Goal: Obtain resource: Obtain resource

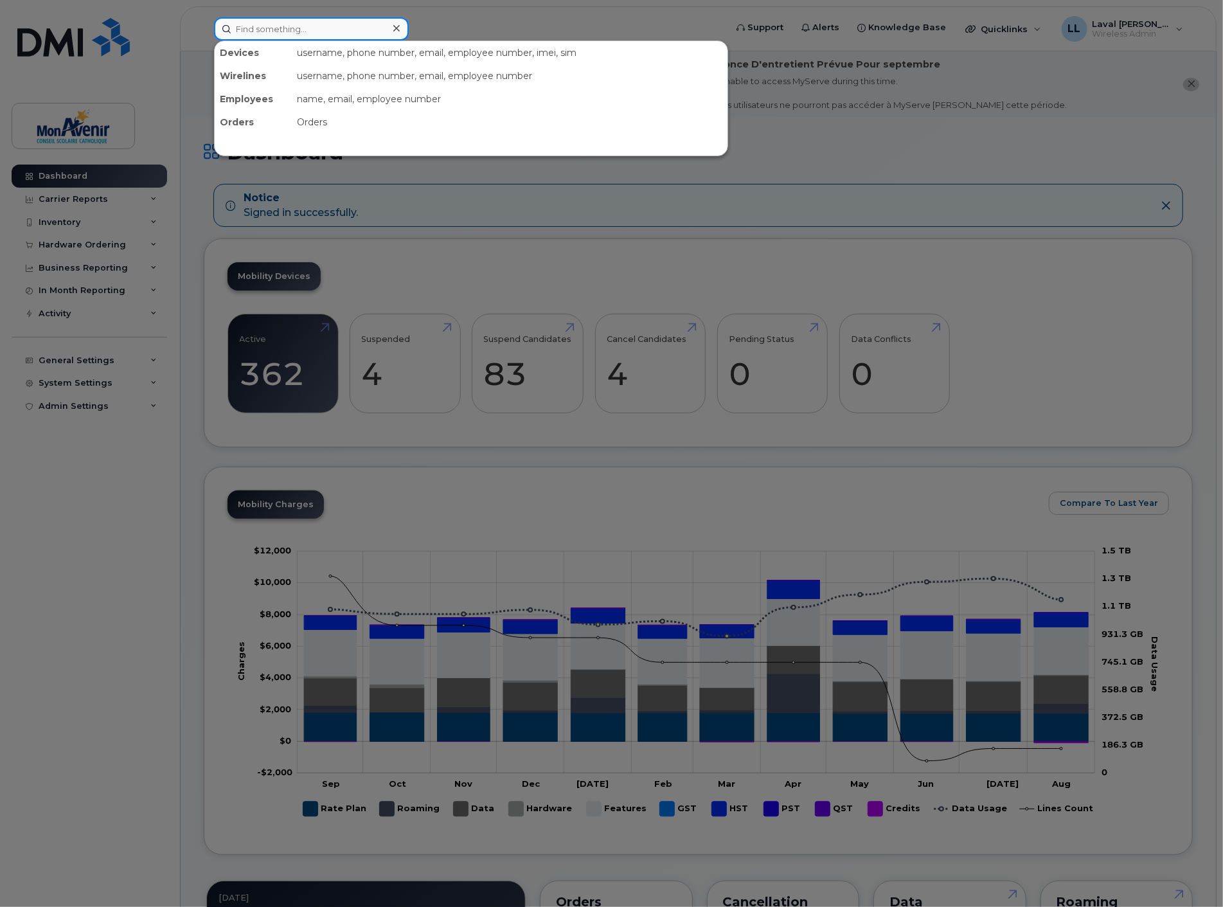
click at [292, 30] on input at bounding box center [311, 28] width 195 height 23
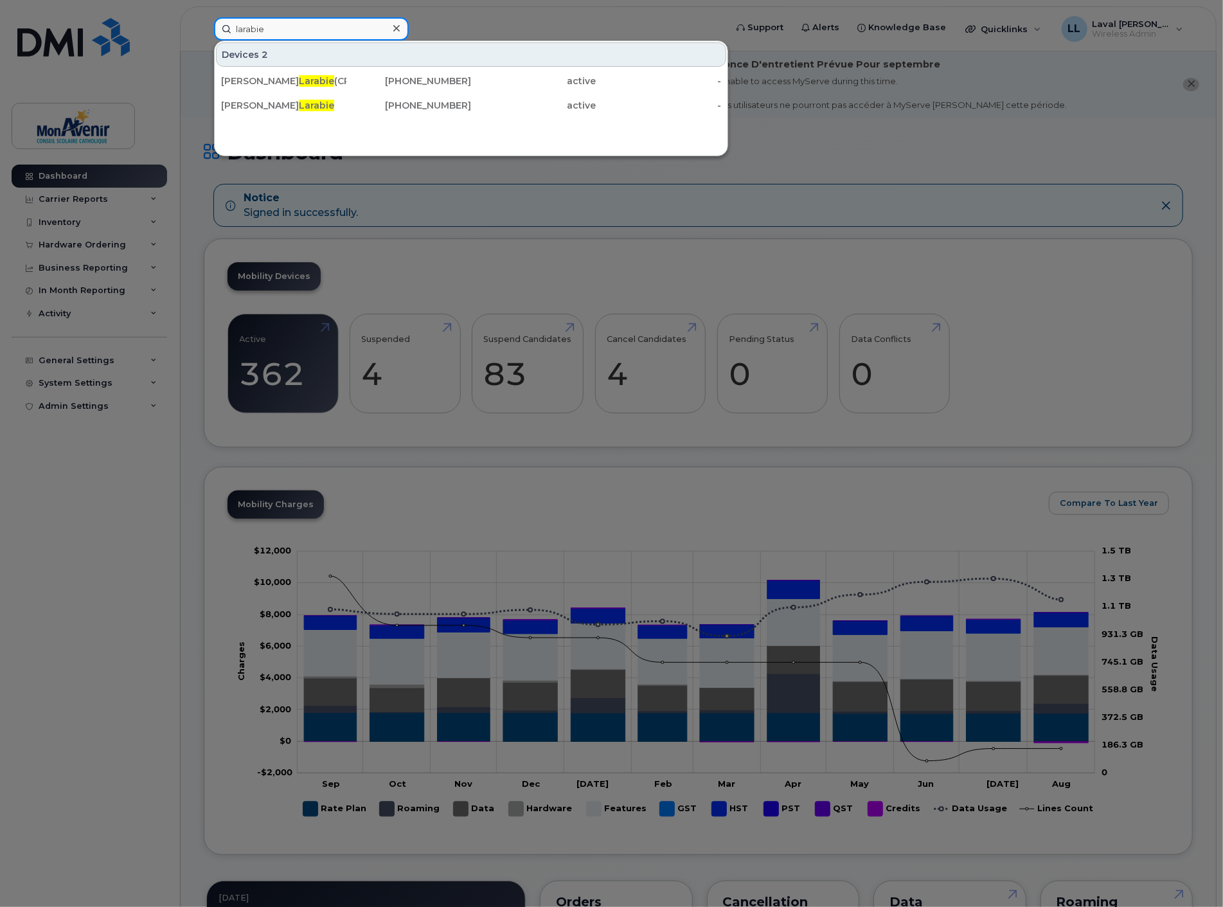
type input "larabie"
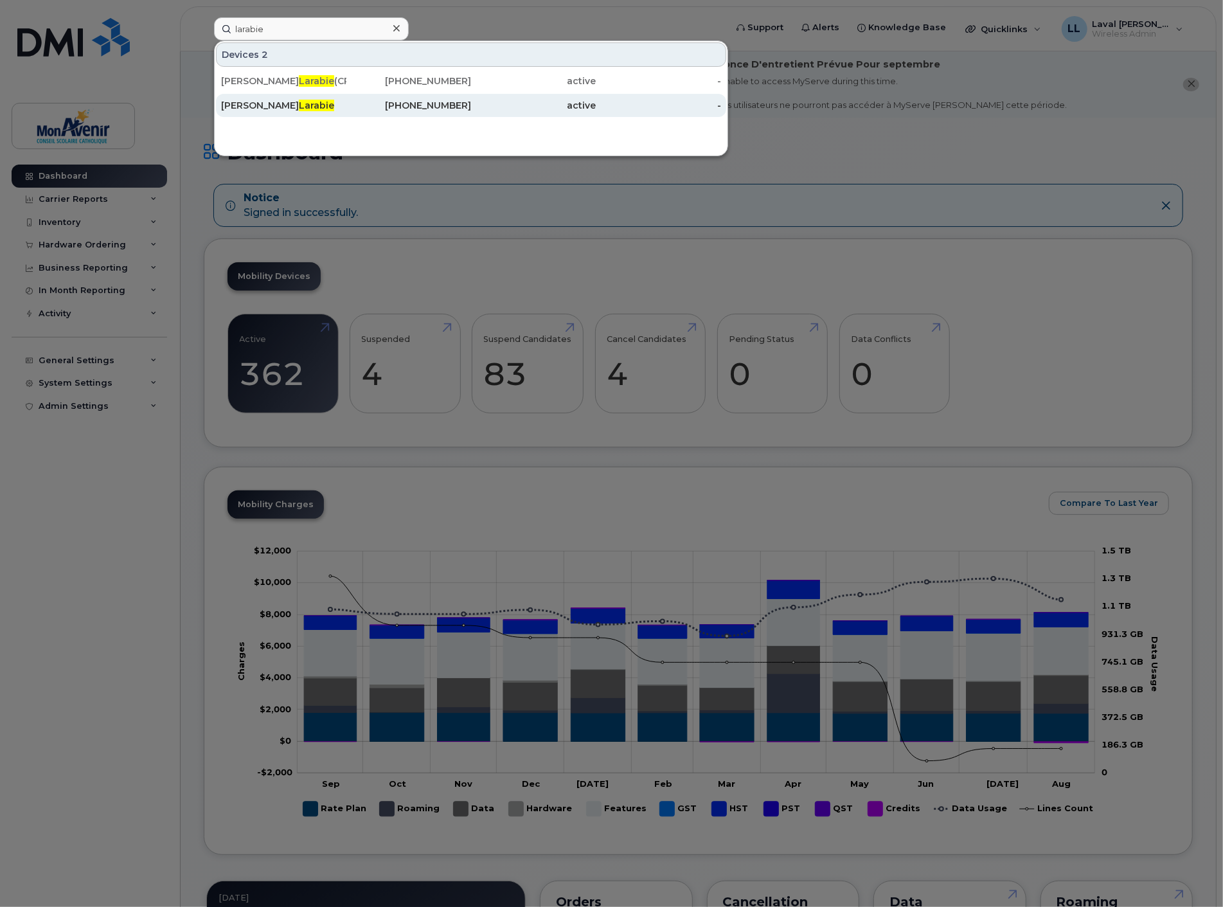
click at [299, 106] on span "Larabie" at bounding box center [316, 106] width 35 height 12
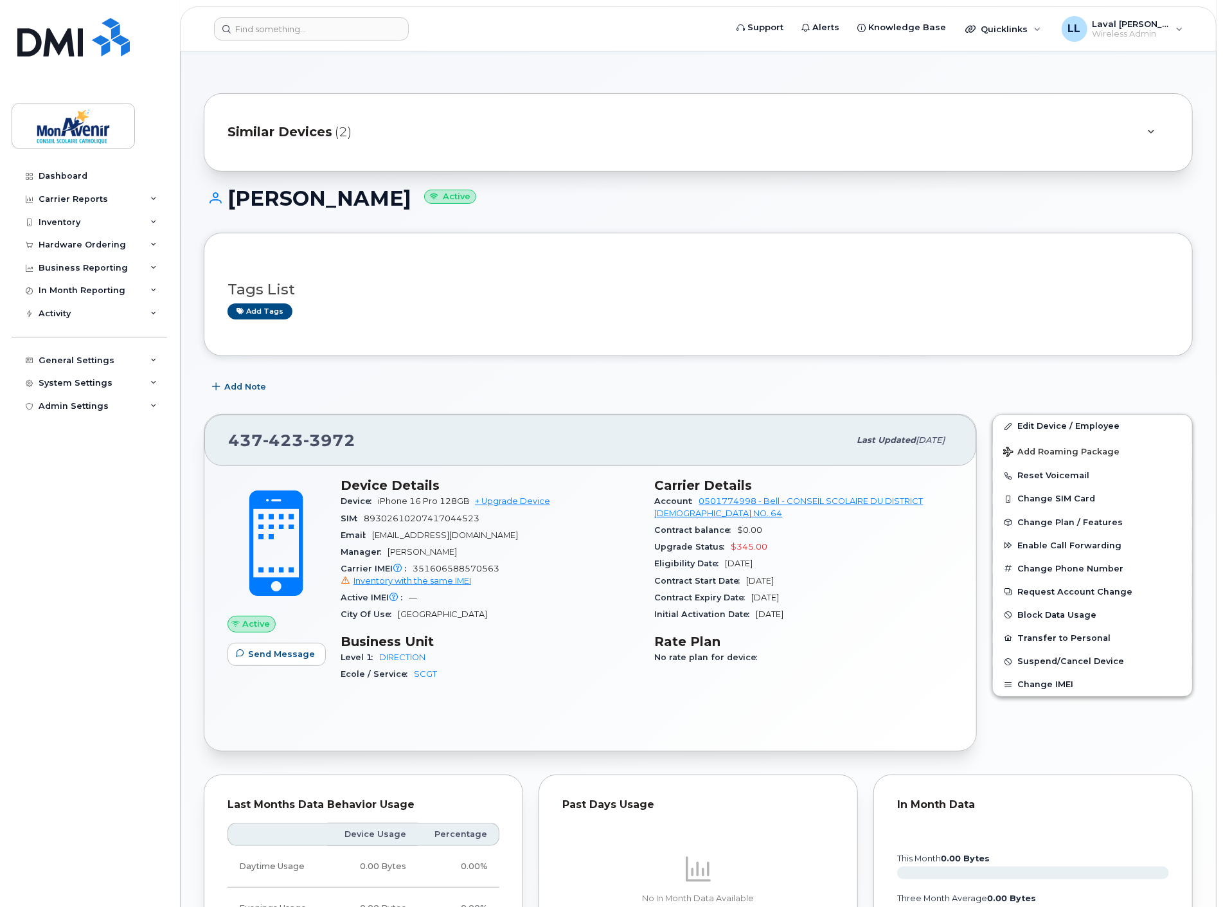
scroll to position [135, 0]
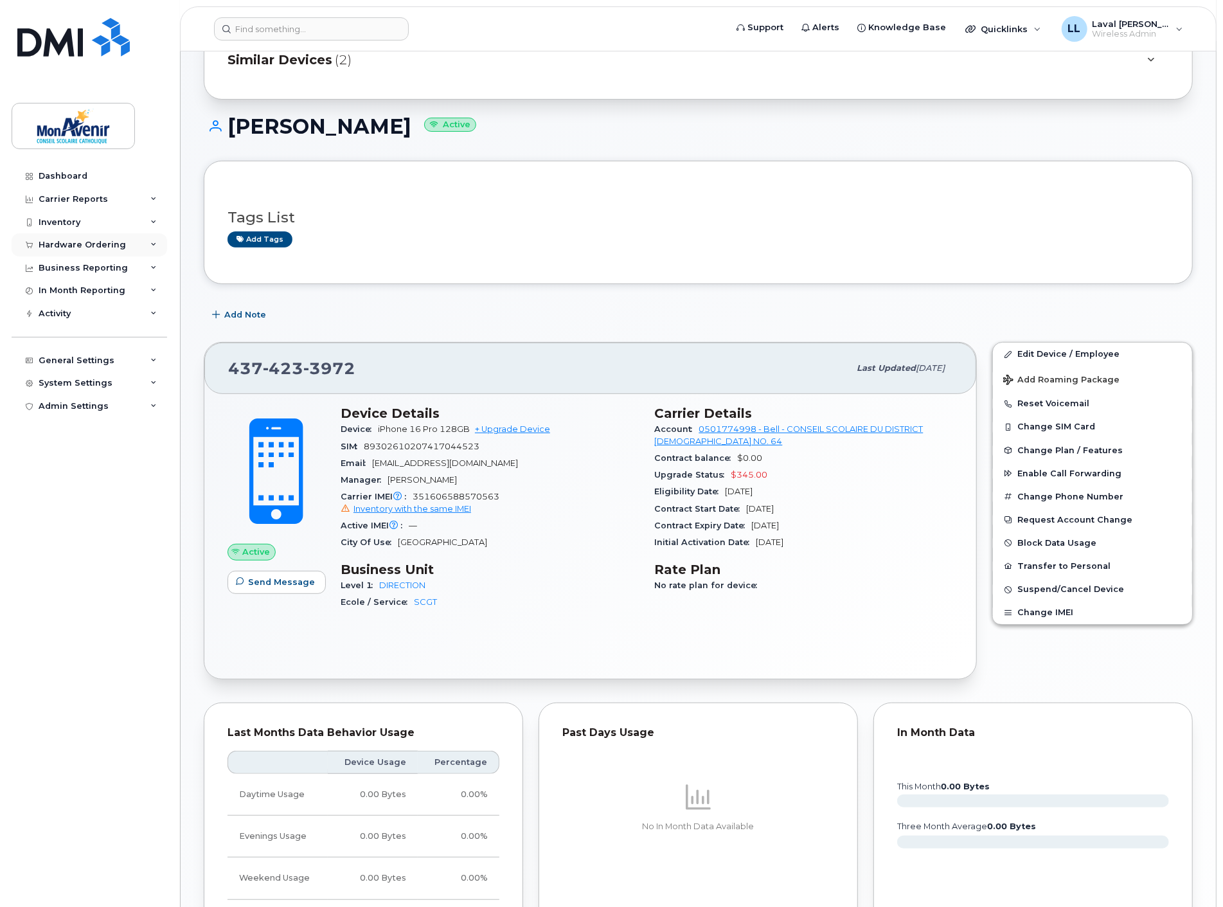
click at [57, 242] on div "Hardware Ordering" at bounding box center [82, 245] width 87 height 10
click at [61, 300] on link "Orders" at bounding box center [100, 293] width 133 height 24
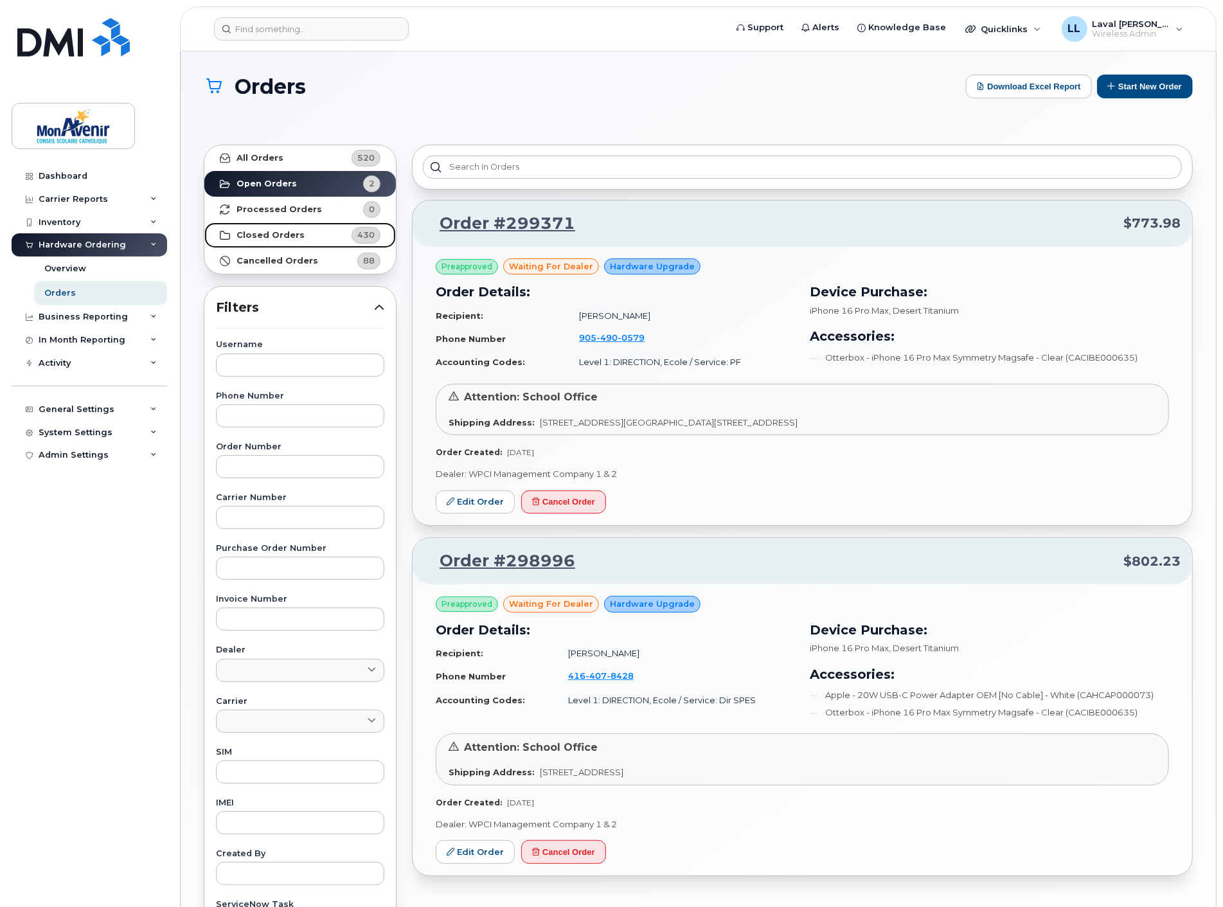
click at [262, 230] on strong "Closed Orders" at bounding box center [271, 235] width 68 height 10
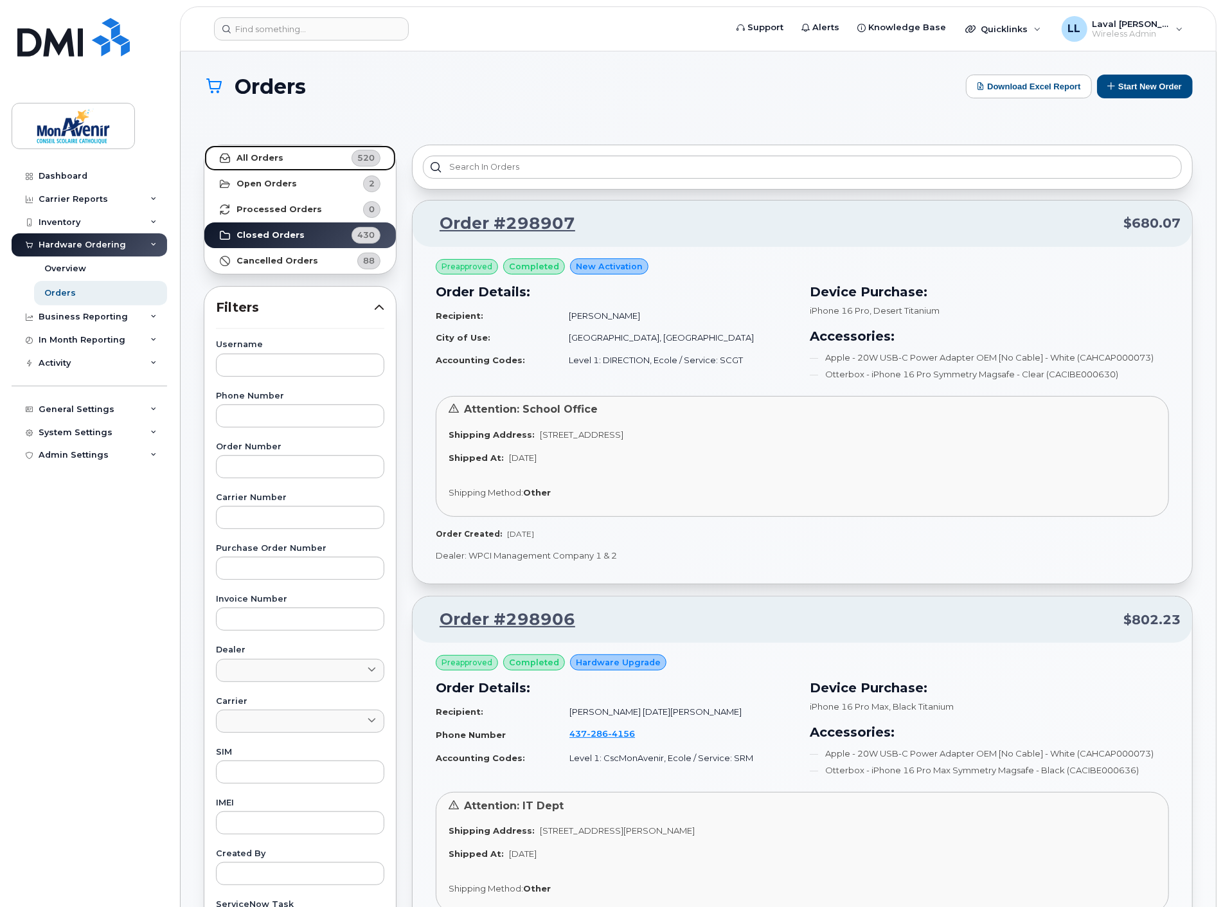
click at [253, 154] on strong "All Orders" at bounding box center [260, 158] width 47 height 10
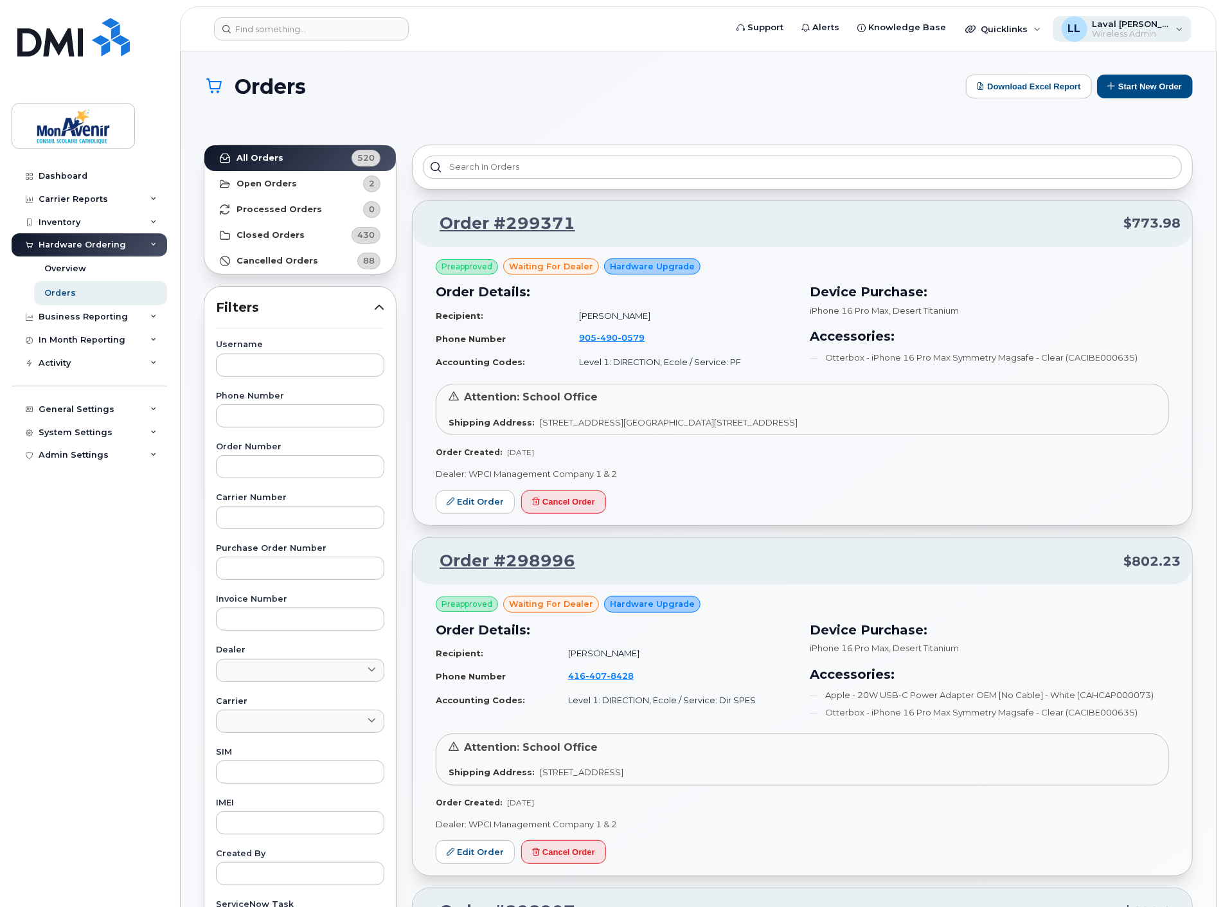
click at [1174, 39] on div "LL Laval Lai Yoon Hin Wireless Admin" at bounding box center [1122, 29] width 139 height 26
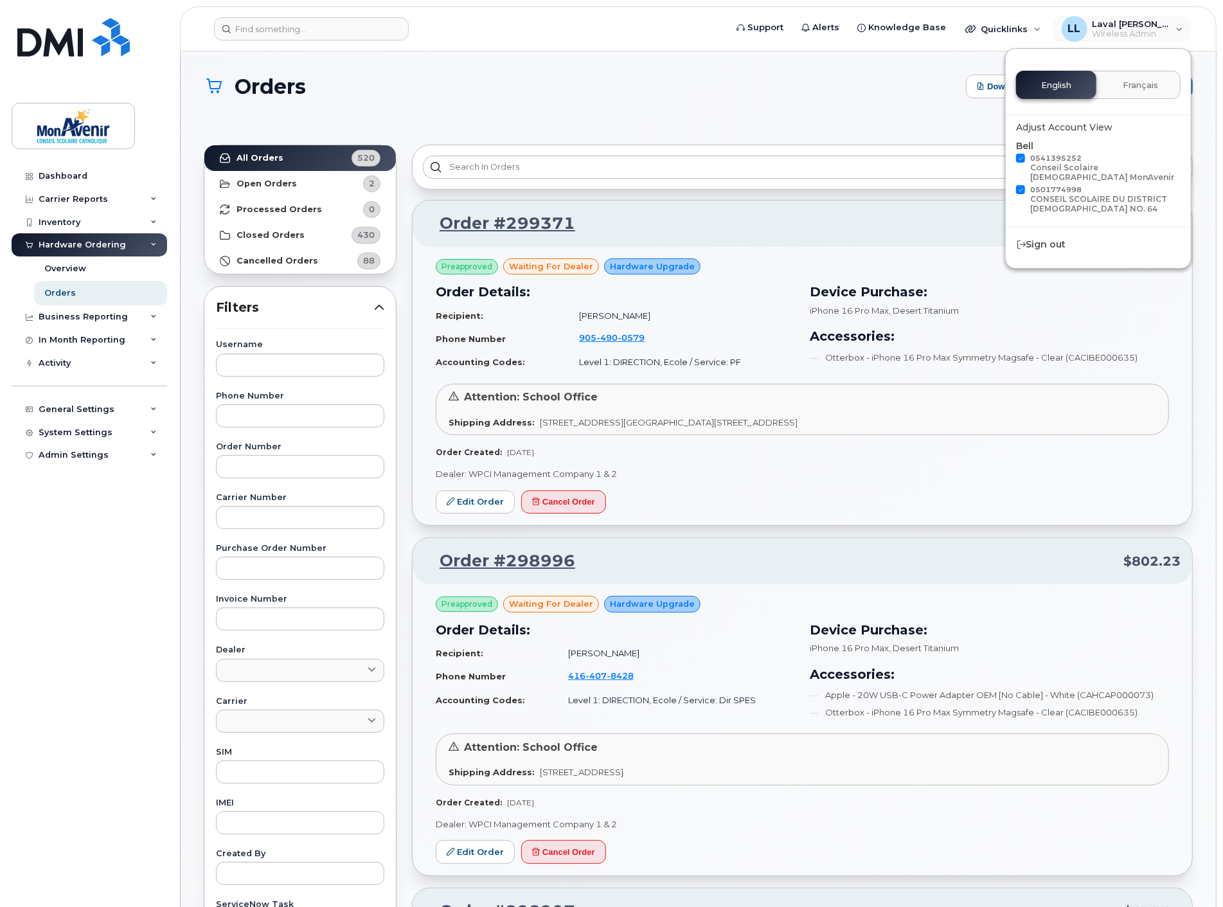
click at [1150, 82] on span "Français" at bounding box center [1140, 85] width 35 height 10
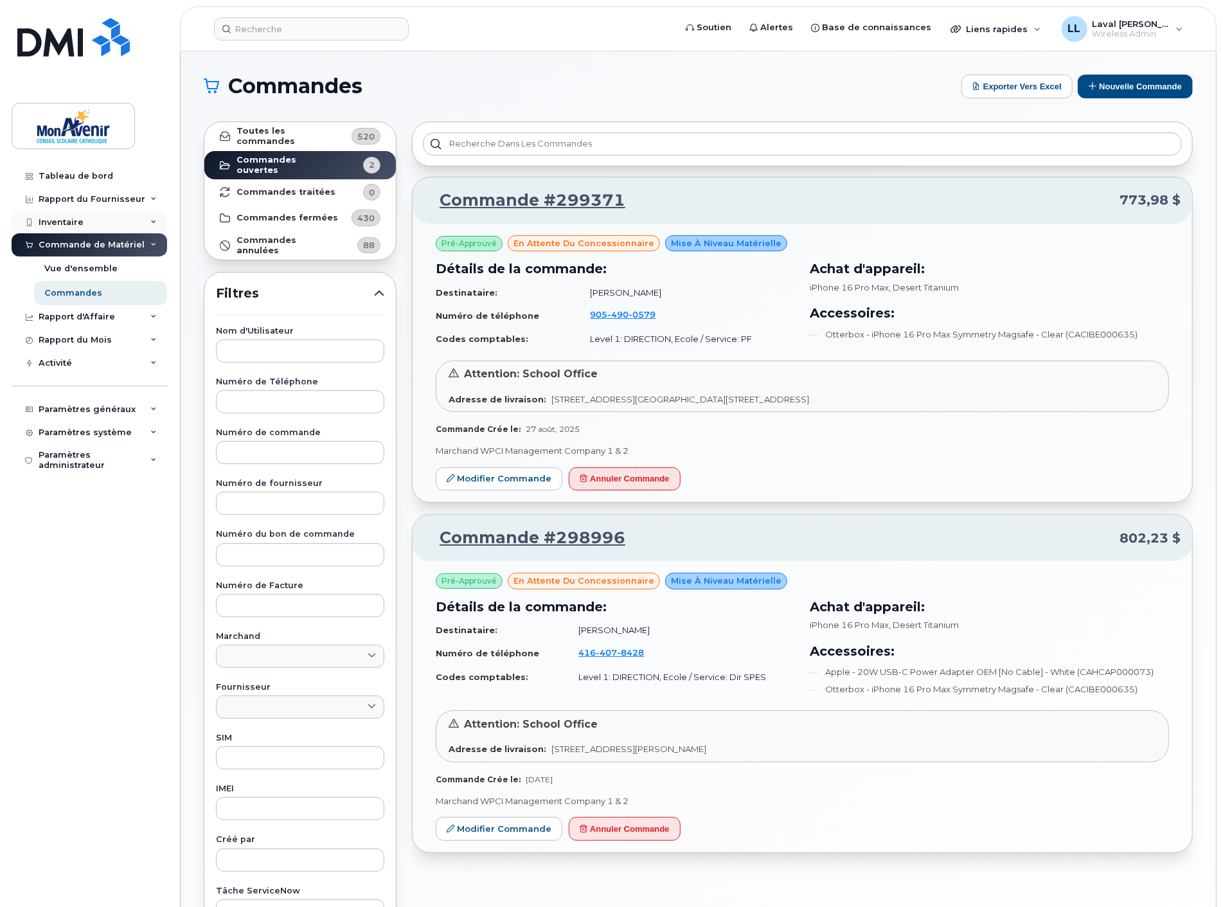
click at [77, 222] on div "Inventaire" at bounding box center [61, 222] width 45 height 10
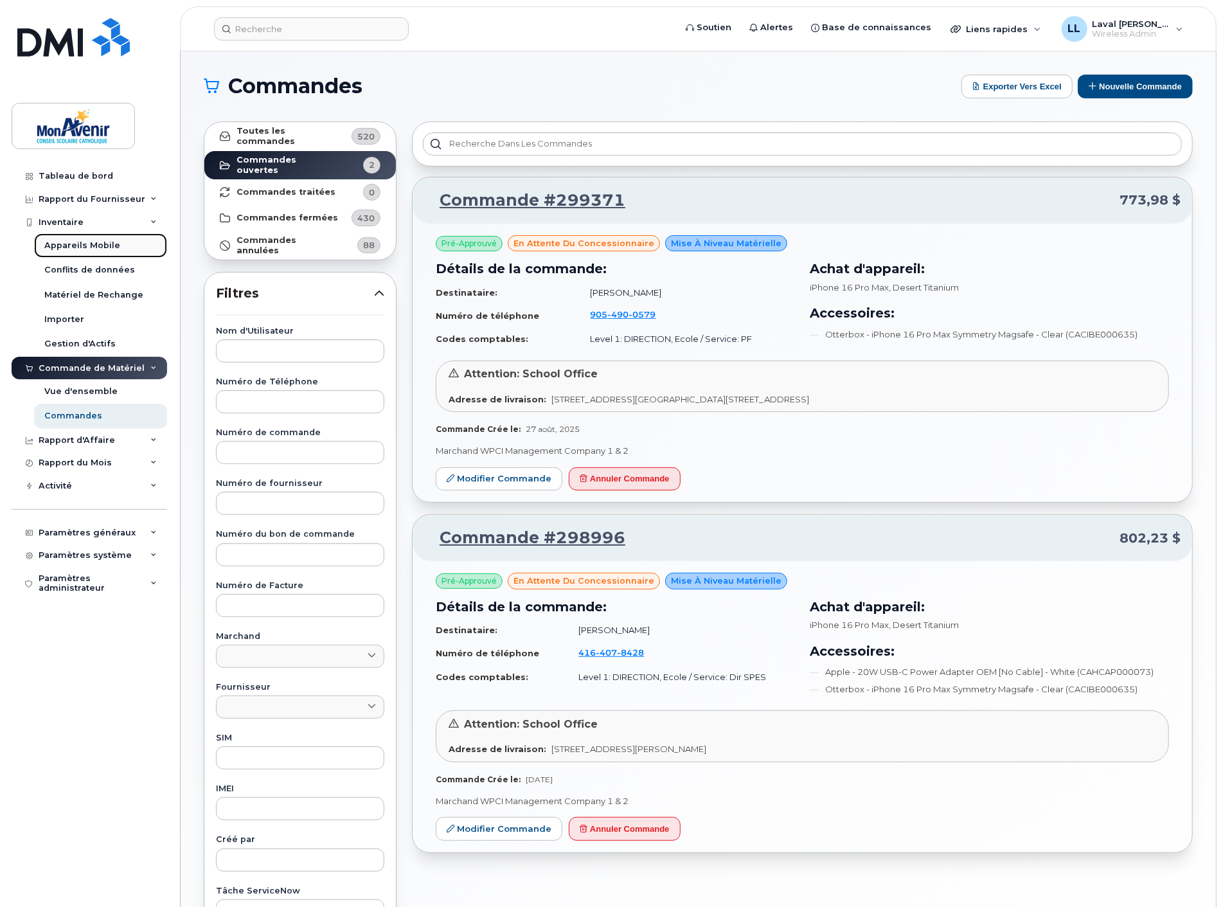
click at [78, 240] on div "Appareils Mobile" at bounding box center [82, 246] width 76 height 12
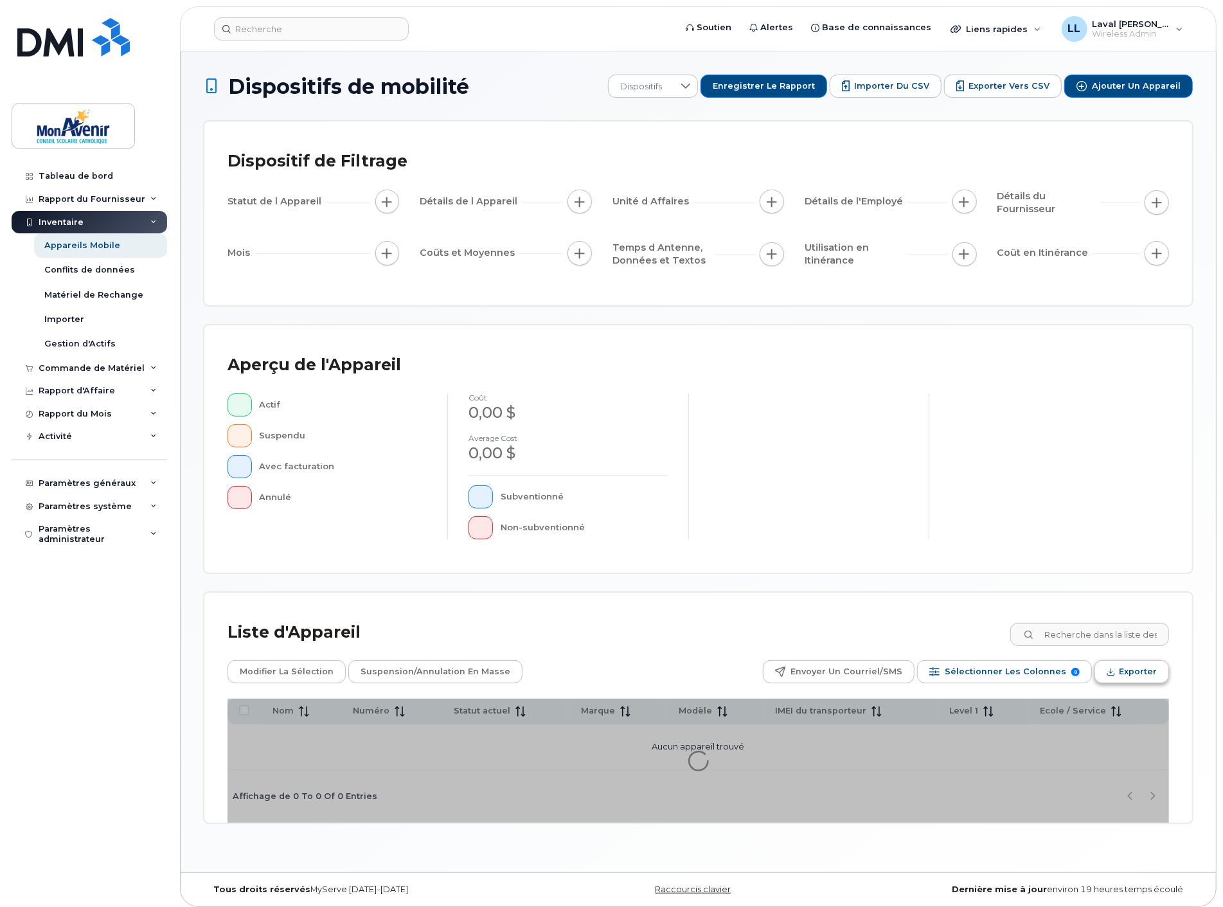
click at [1126, 672] on span "Exporter" at bounding box center [1138, 671] width 38 height 19
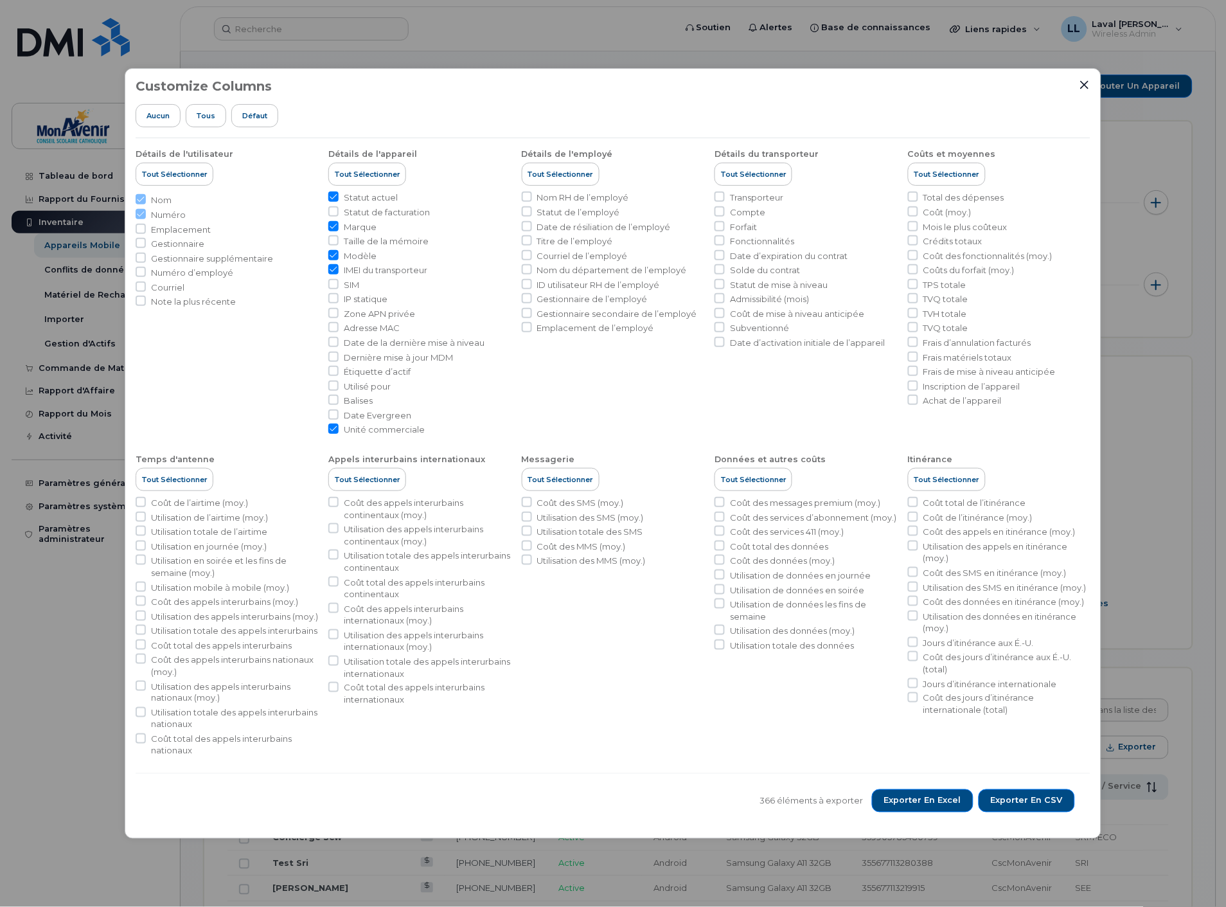
click at [129, 105] on div "Customize Columns Aucun Tous Défaut Détails de l'utilisateur Tout sélectionner …" at bounding box center [613, 453] width 977 height 771
click at [155, 111] on span "Aucun" at bounding box center [158, 116] width 23 height 10
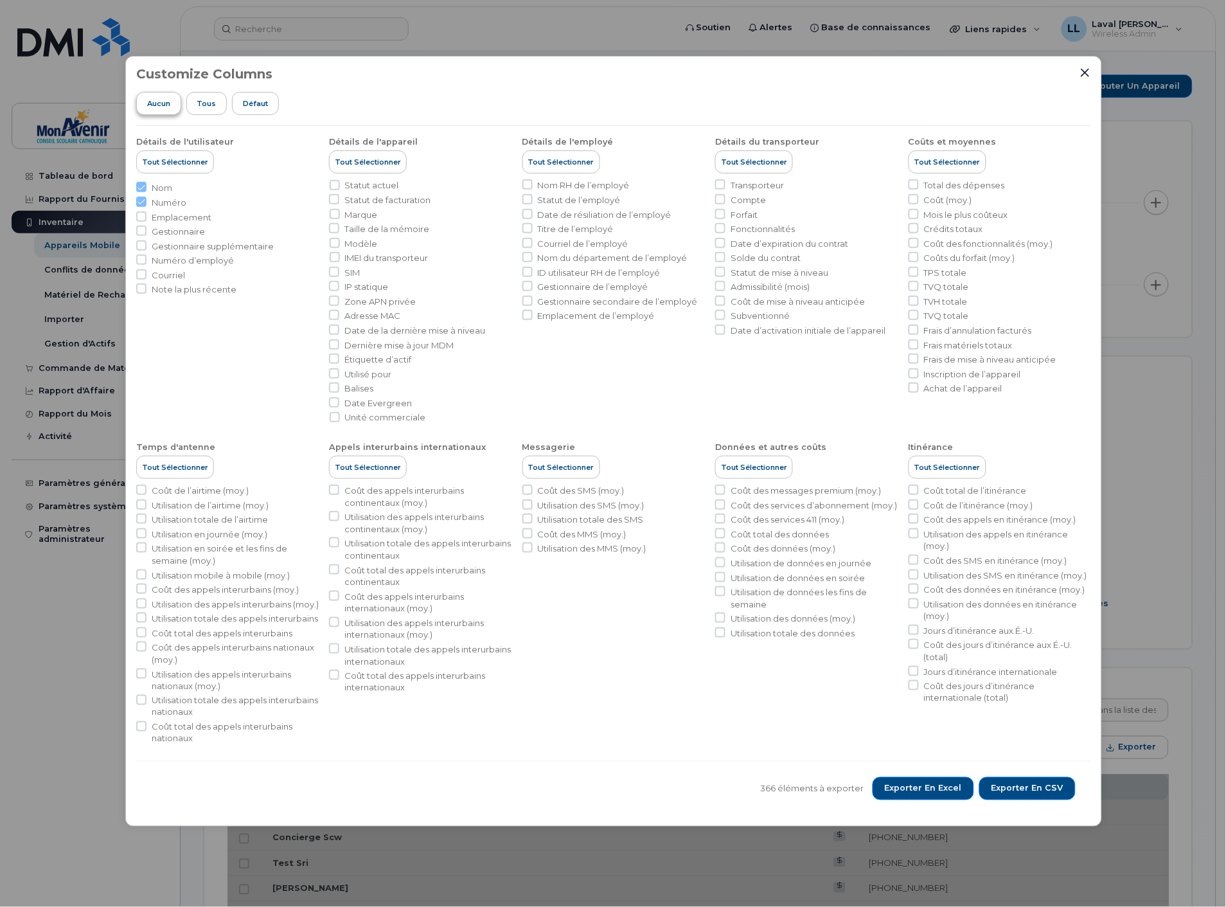
checkbox input "false"
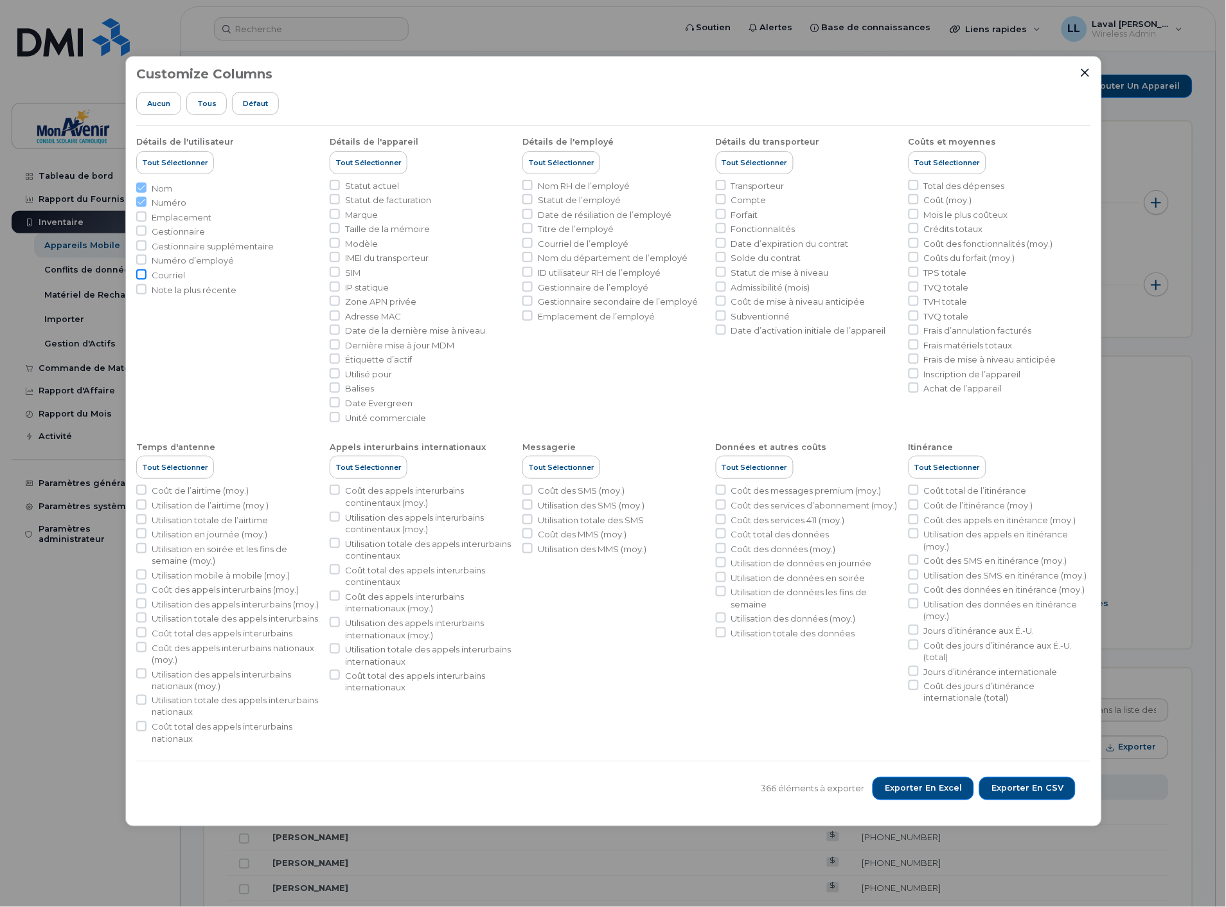
click at [139, 273] on input "Courriel" at bounding box center [141, 274] width 10 height 10
checkbox input "true"
click at [337, 183] on input "Statut actuel" at bounding box center [335, 185] width 10 height 10
checkbox input "true"
click at [337, 214] on input "Marque" at bounding box center [335, 214] width 10 height 10
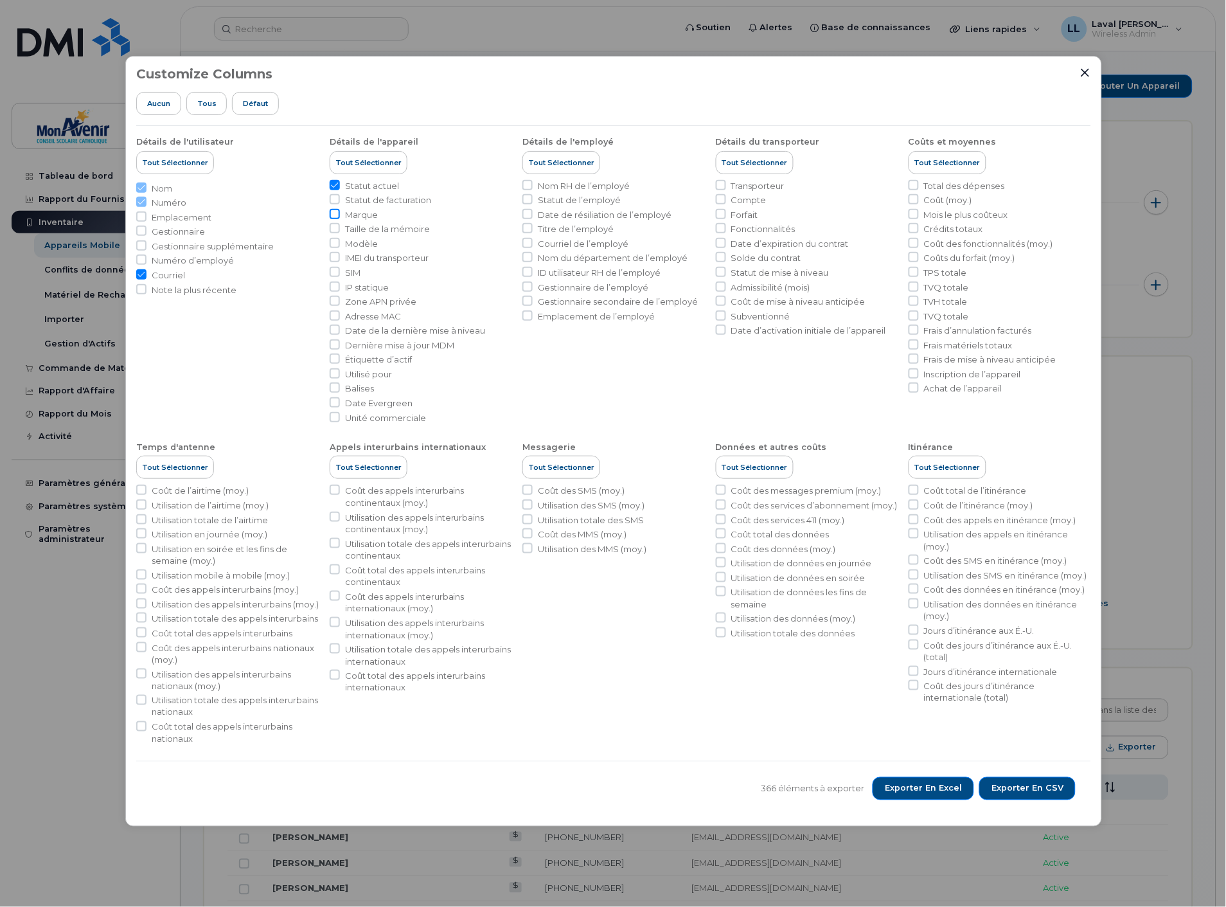
checkbox input "true"
click at [335, 245] on input "Modèle" at bounding box center [335, 243] width 10 height 10
checkbox input "true"
click at [336, 388] on input "Balises" at bounding box center [335, 387] width 10 height 10
checkbox input "true"
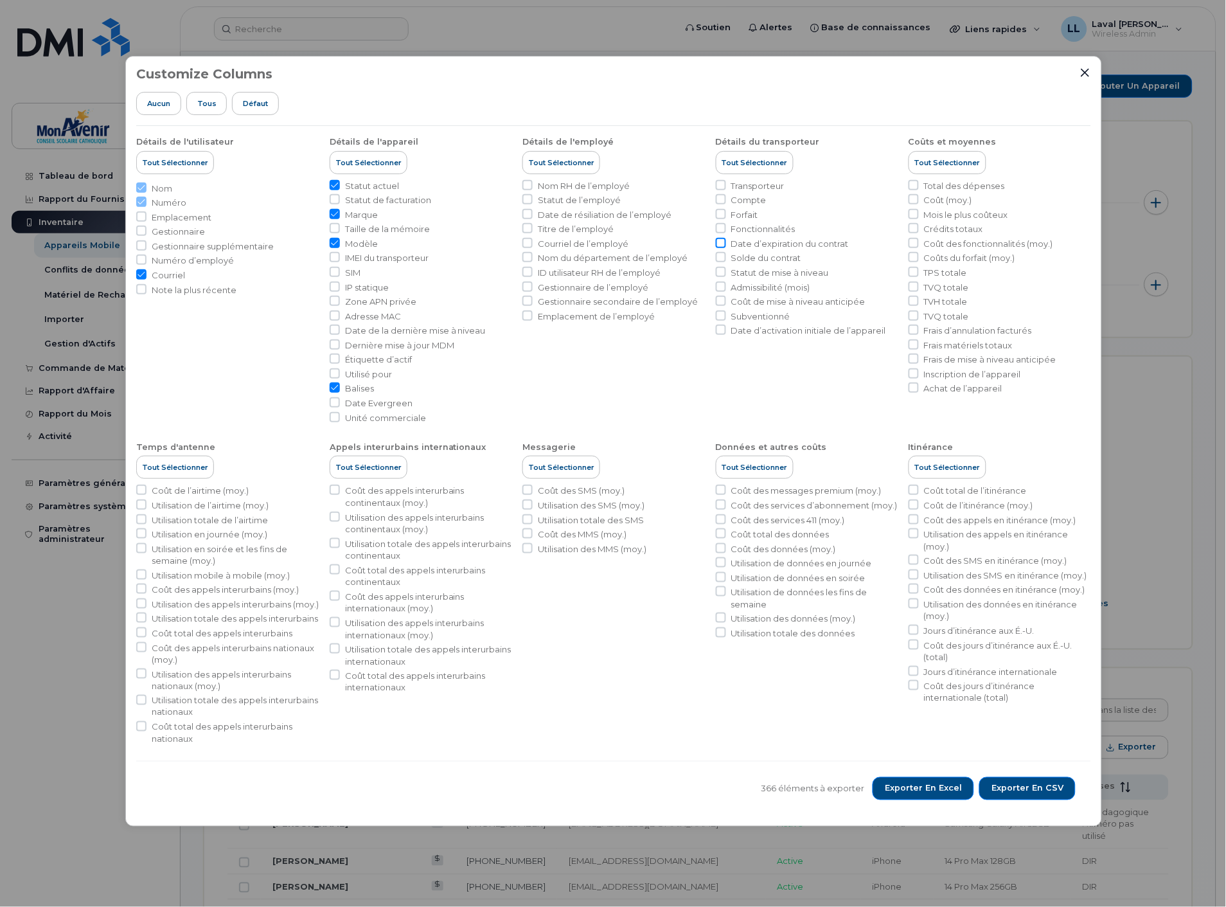
click at [724, 243] on input "Date d’expiration du contrat" at bounding box center [721, 243] width 10 height 10
checkbox input "true"
click at [913, 244] on input "Coût des fonctionnalités (moy.)" at bounding box center [914, 243] width 10 height 10
checkbox input "true"
click at [333, 415] on input "Unité commerciale" at bounding box center [335, 417] width 10 height 10
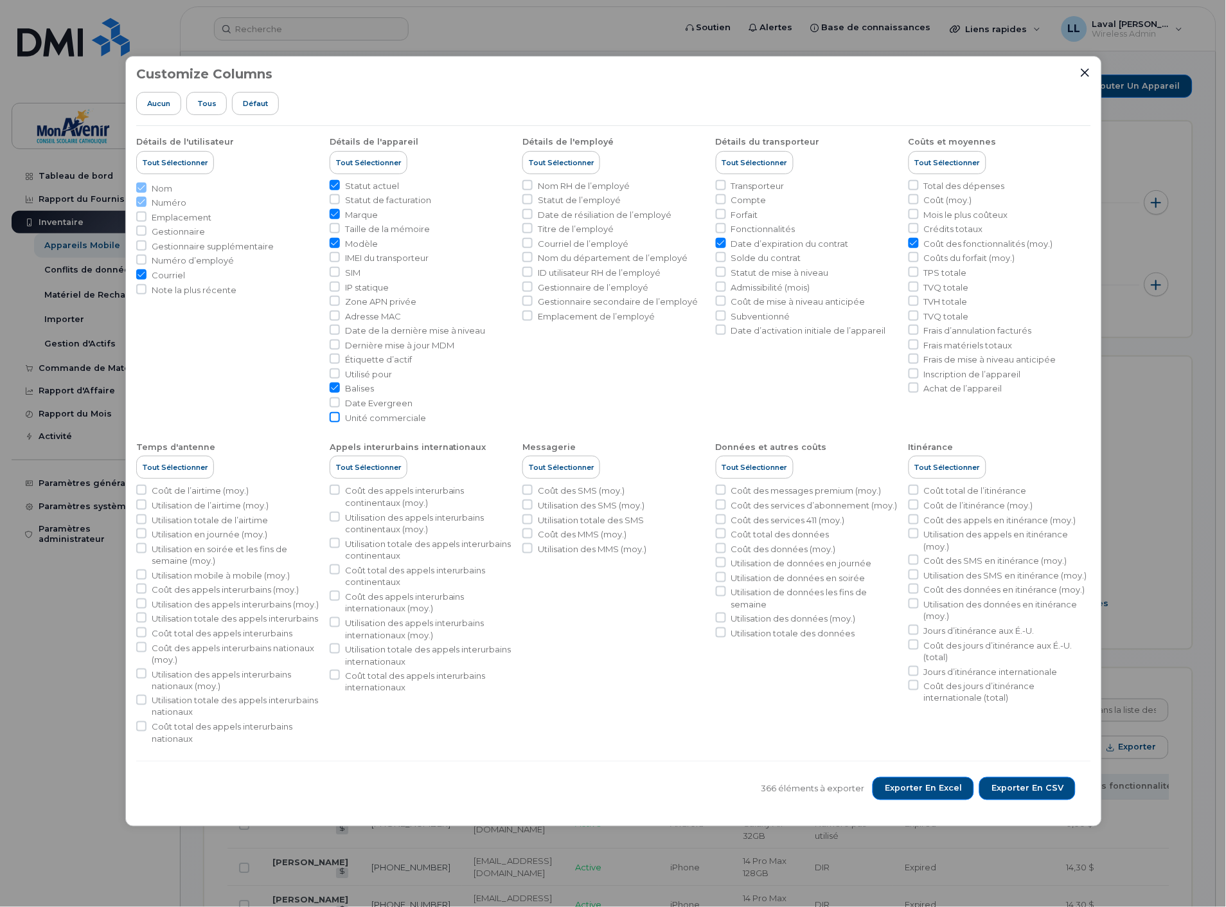
checkbox input "true"
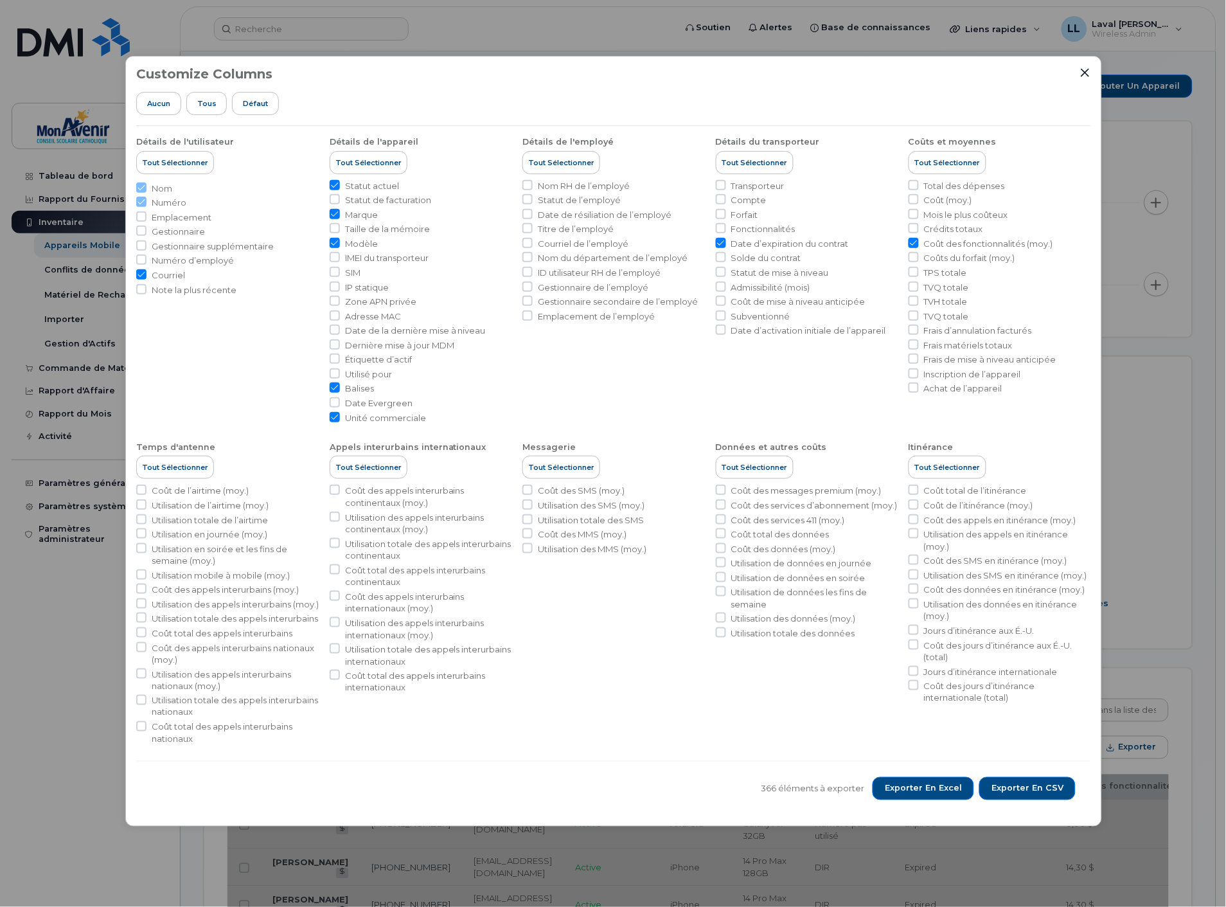
click at [1035, 794] on span "Exporter en CSV" at bounding box center [1028, 789] width 72 height 12
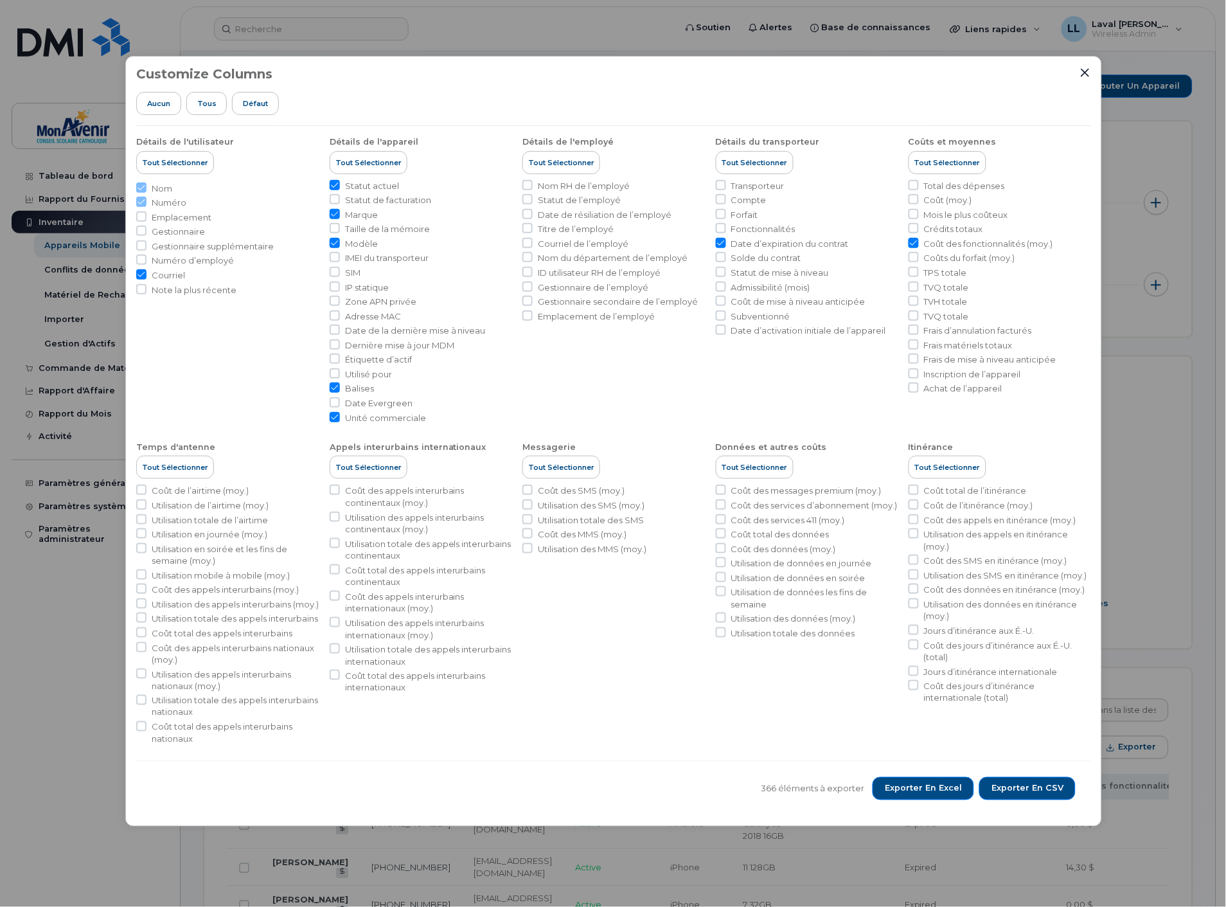
drag, startPoint x: 1082, startPoint y: 71, endPoint x: 1054, endPoint y: 71, distance: 28.3
click at [1083, 71] on icon "Close" at bounding box center [1085, 72] width 10 height 10
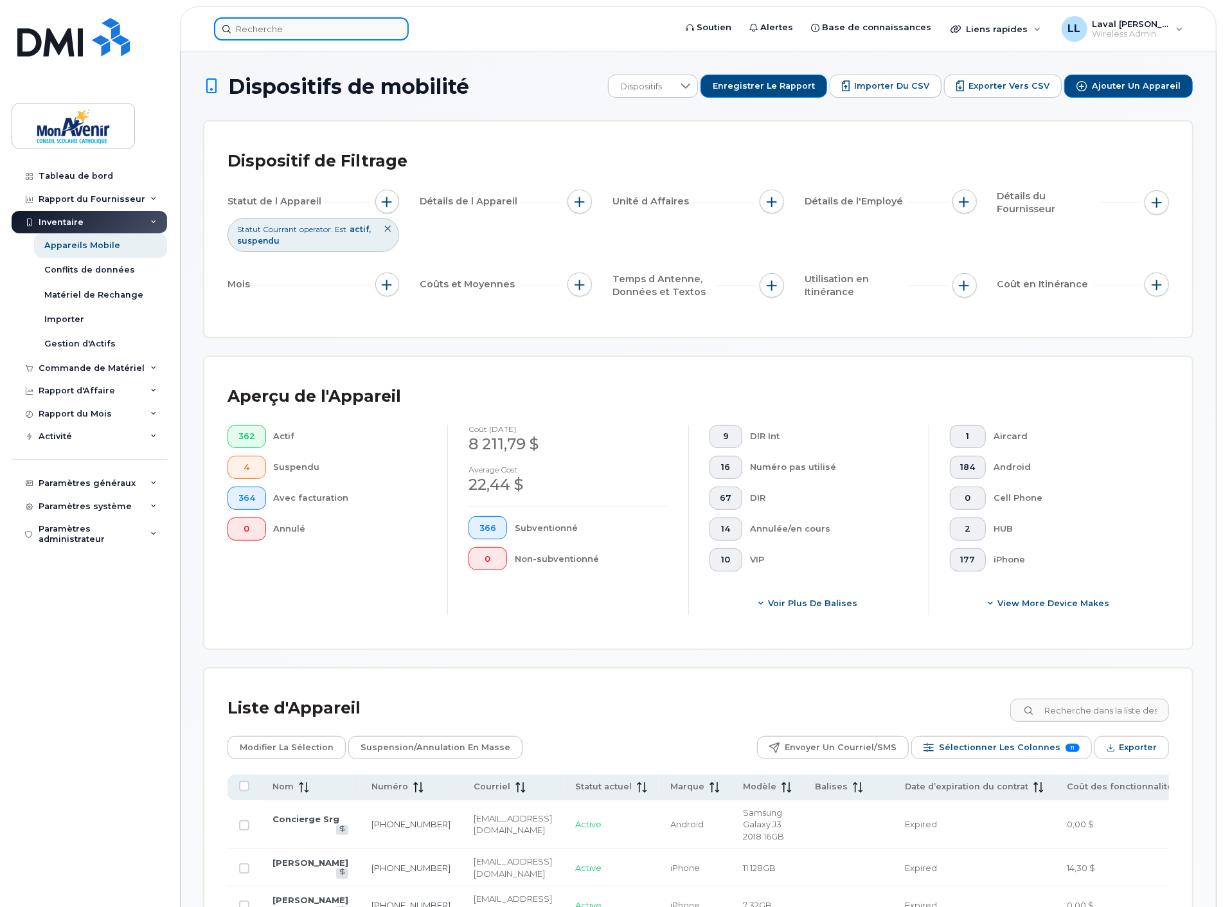
click at [309, 24] on input at bounding box center [311, 28] width 195 height 23
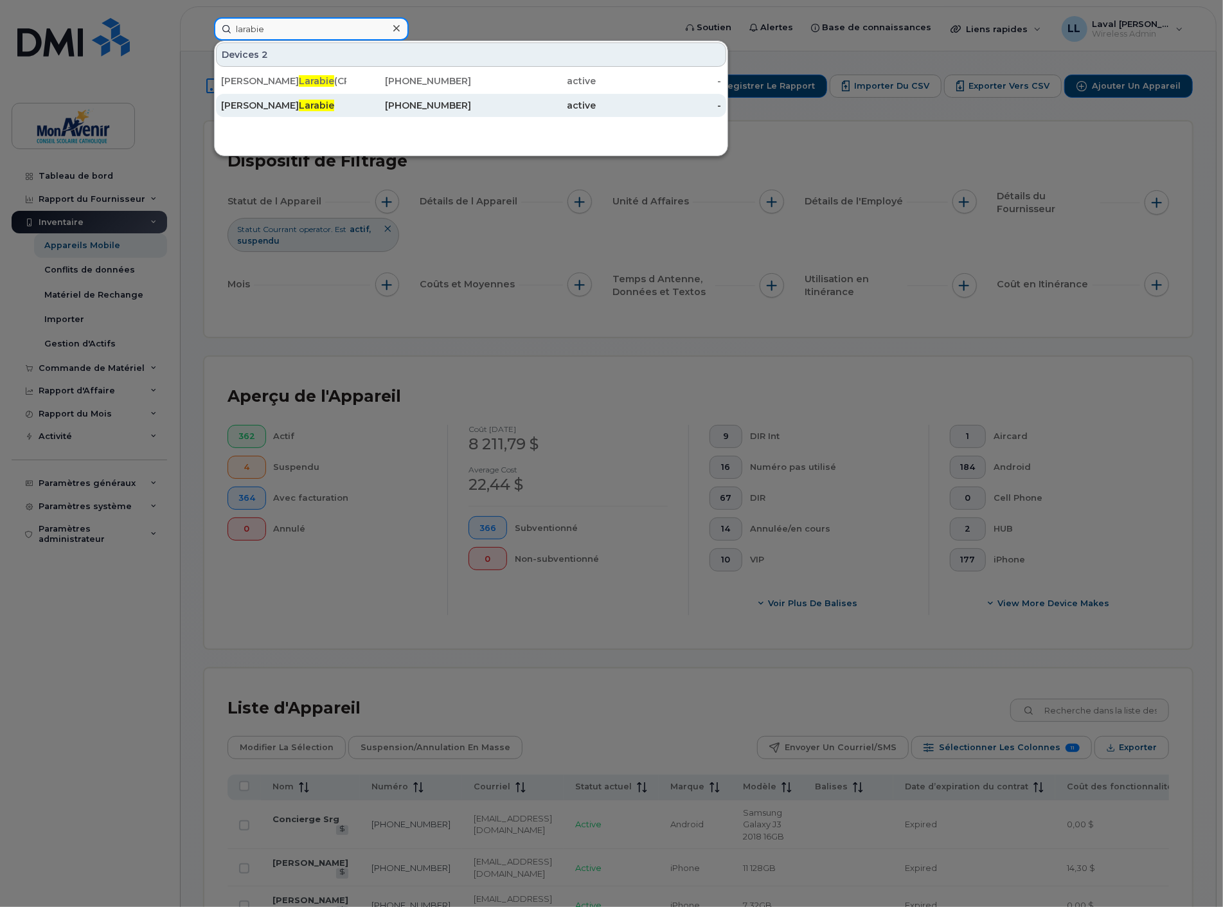
type input "larabie"
click at [299, 104] on span "Larabie" at bounding box center [316, 106] width 35 height 12
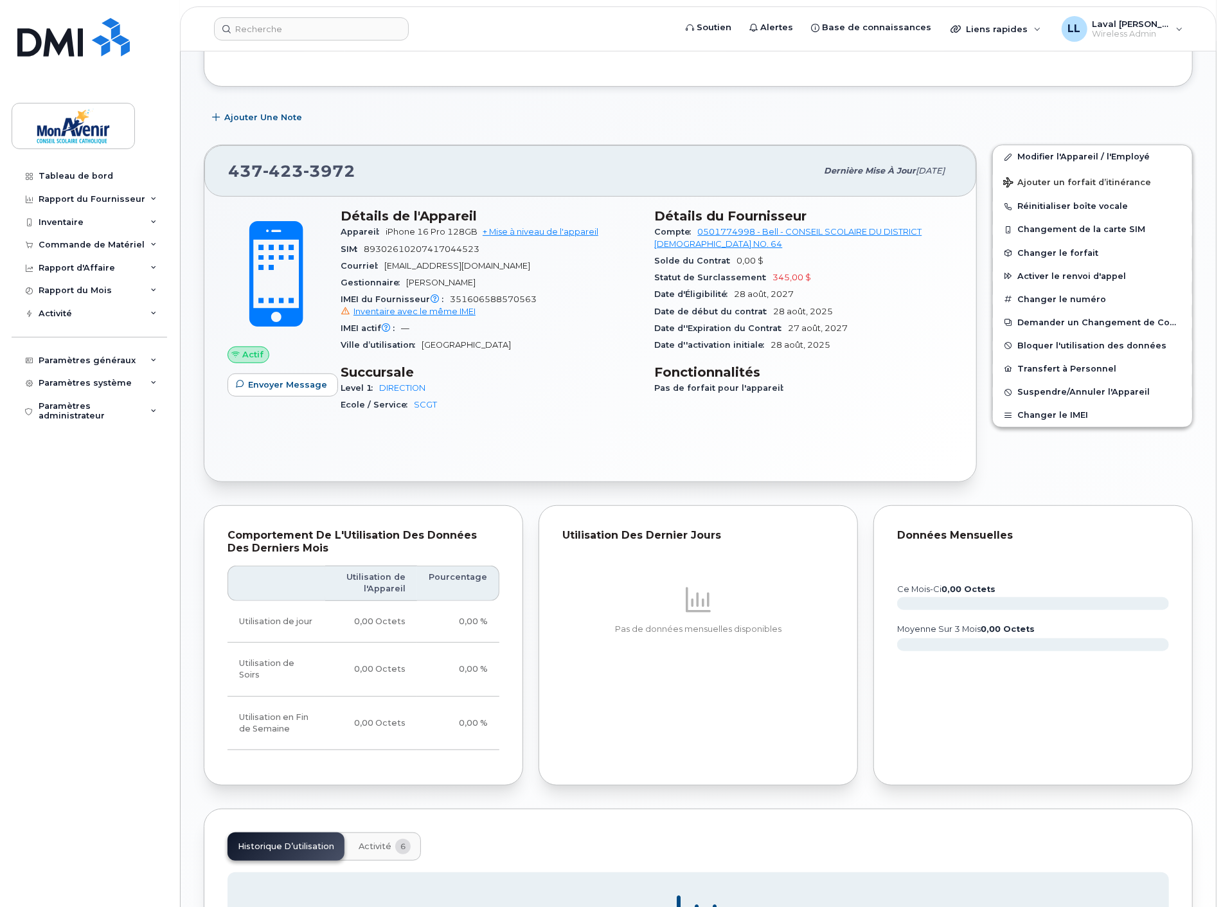
scroll to position [547, 0]
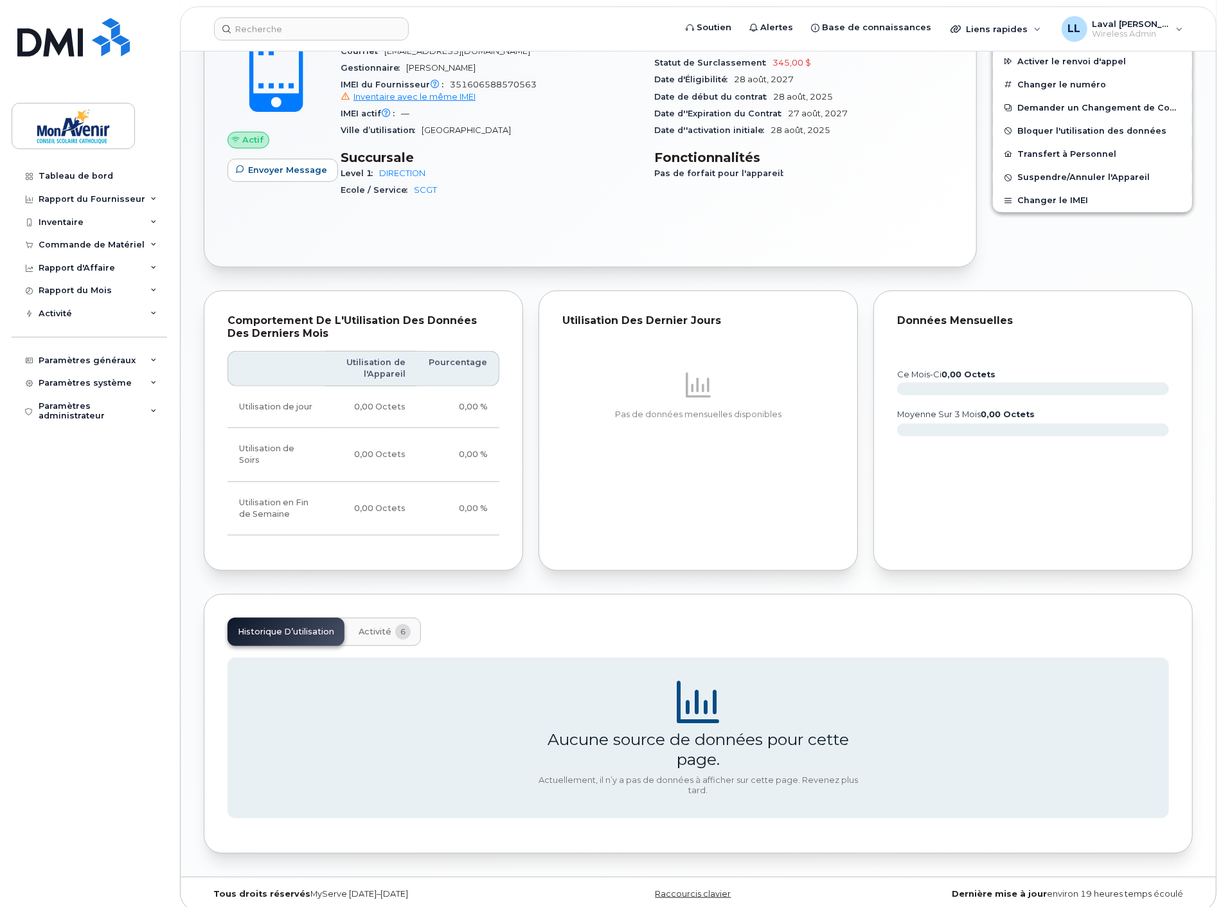
click at [388, 627] on button "Activité 6" at bounding box center [384, 632] width 73 height 28
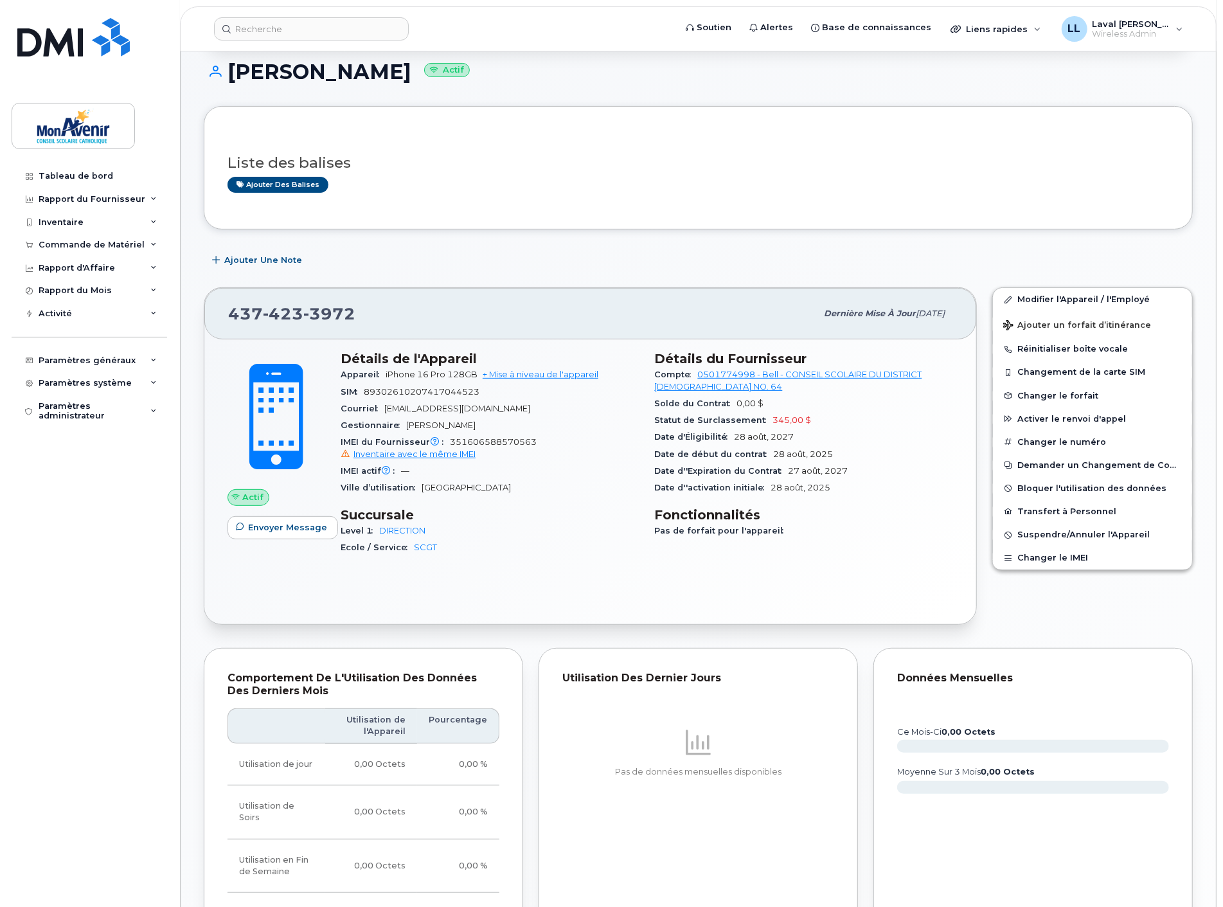
scroll to position [118, 0]
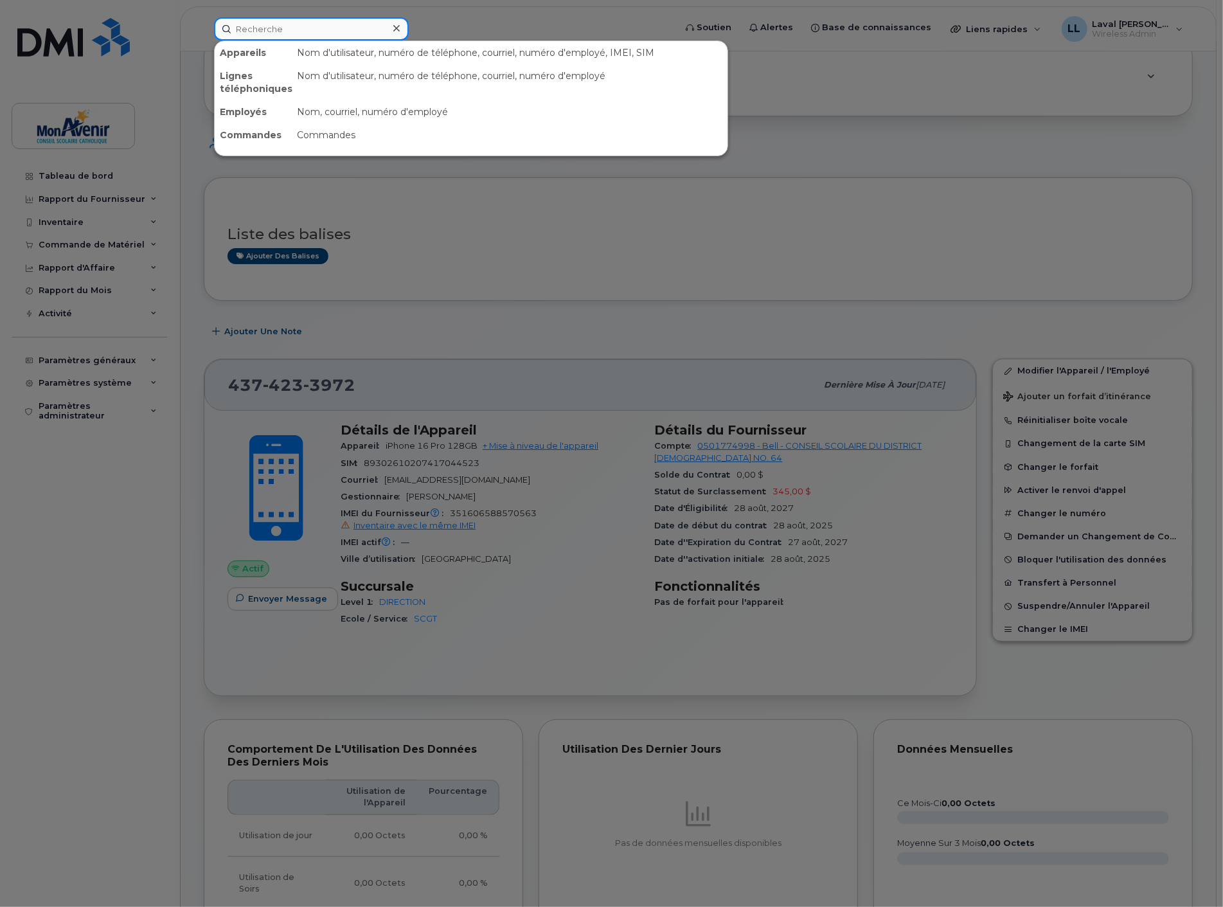
click at [315, 31] on input at bounding box center [311, 28] width 195 height 23
click at [812, 146] on div at bounding box center [611, 453] width 1223 height 907
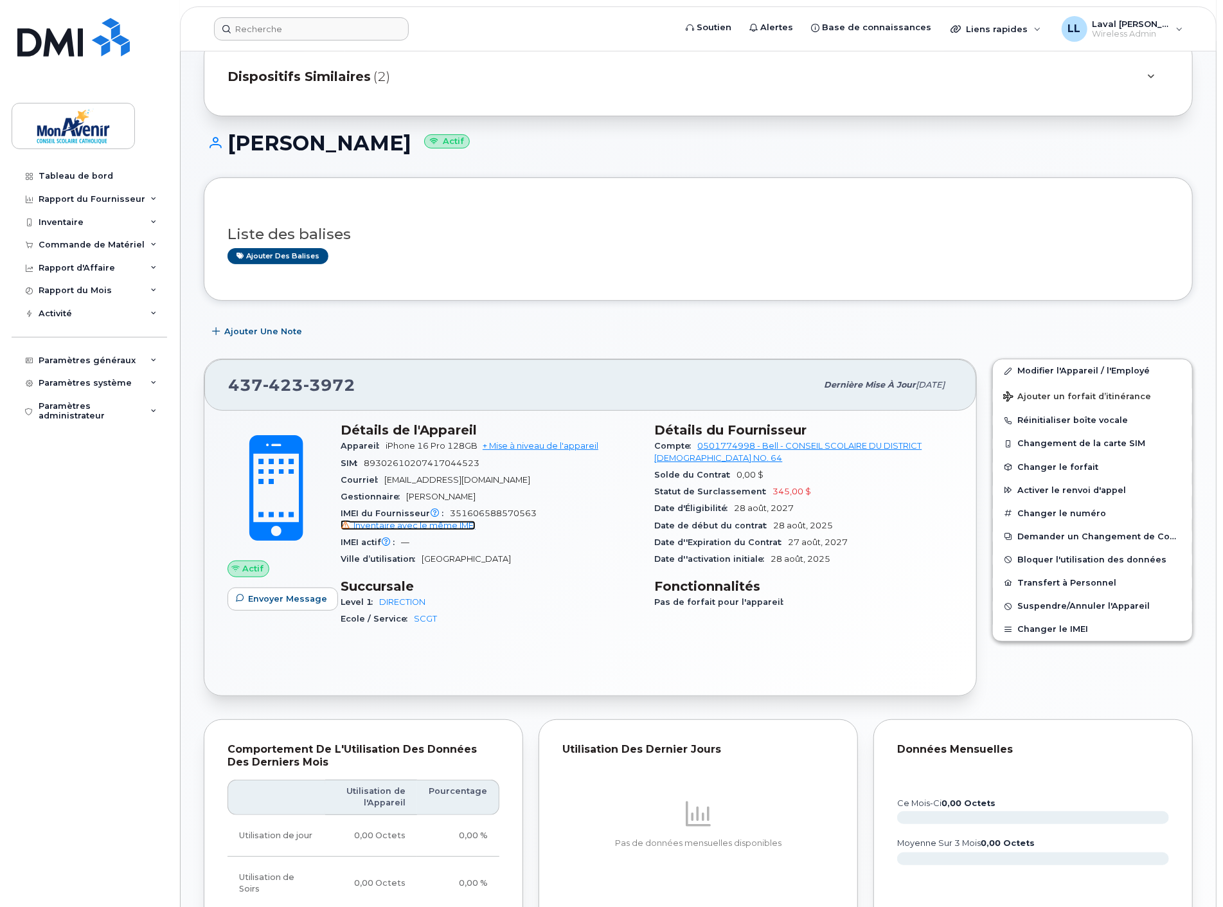
click at [444, 526] on span "Inventaire avec le même IMEI" at bounding box center [415, 526] width 122 height 10
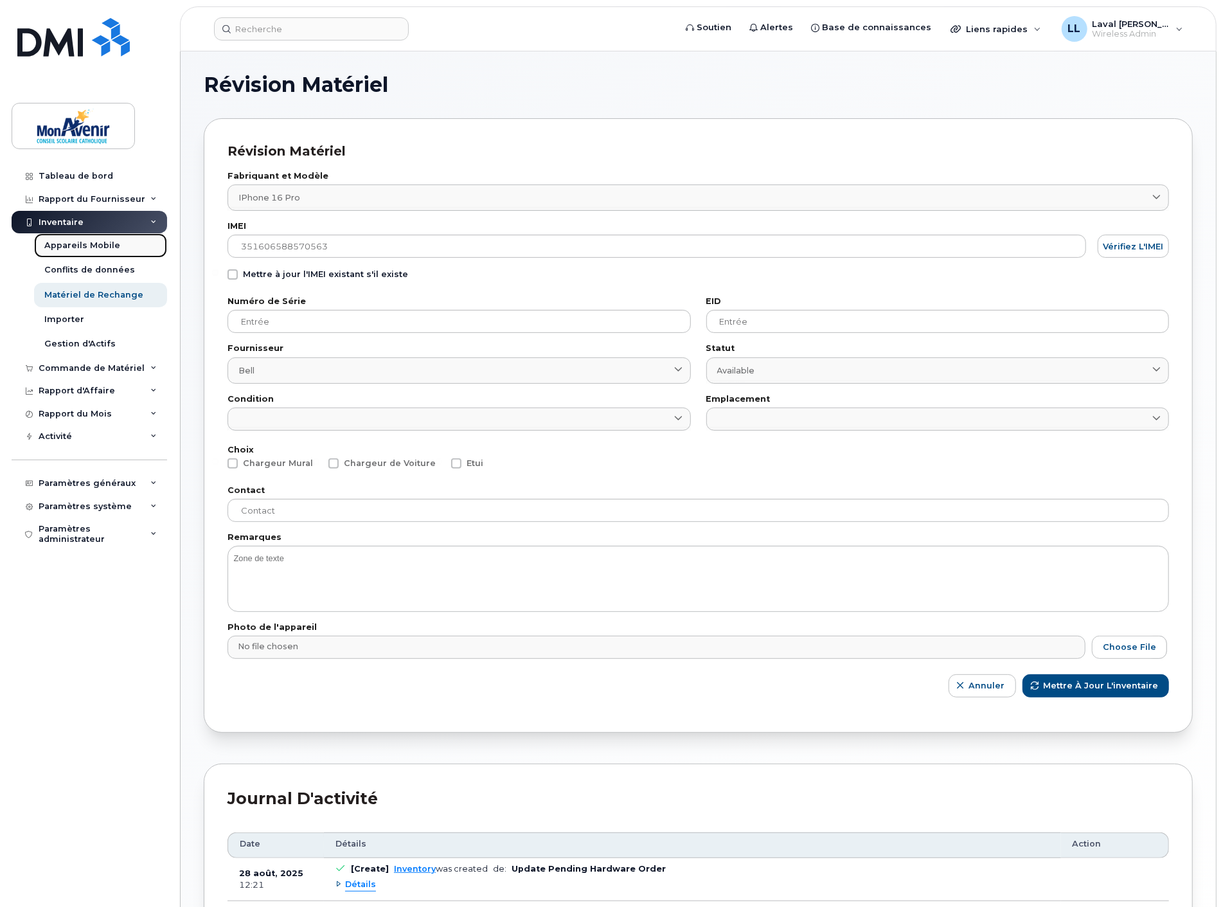
click at [65, 242] on div "Appareils Mobile" at bounding box center [82, 246] width 76 height 12
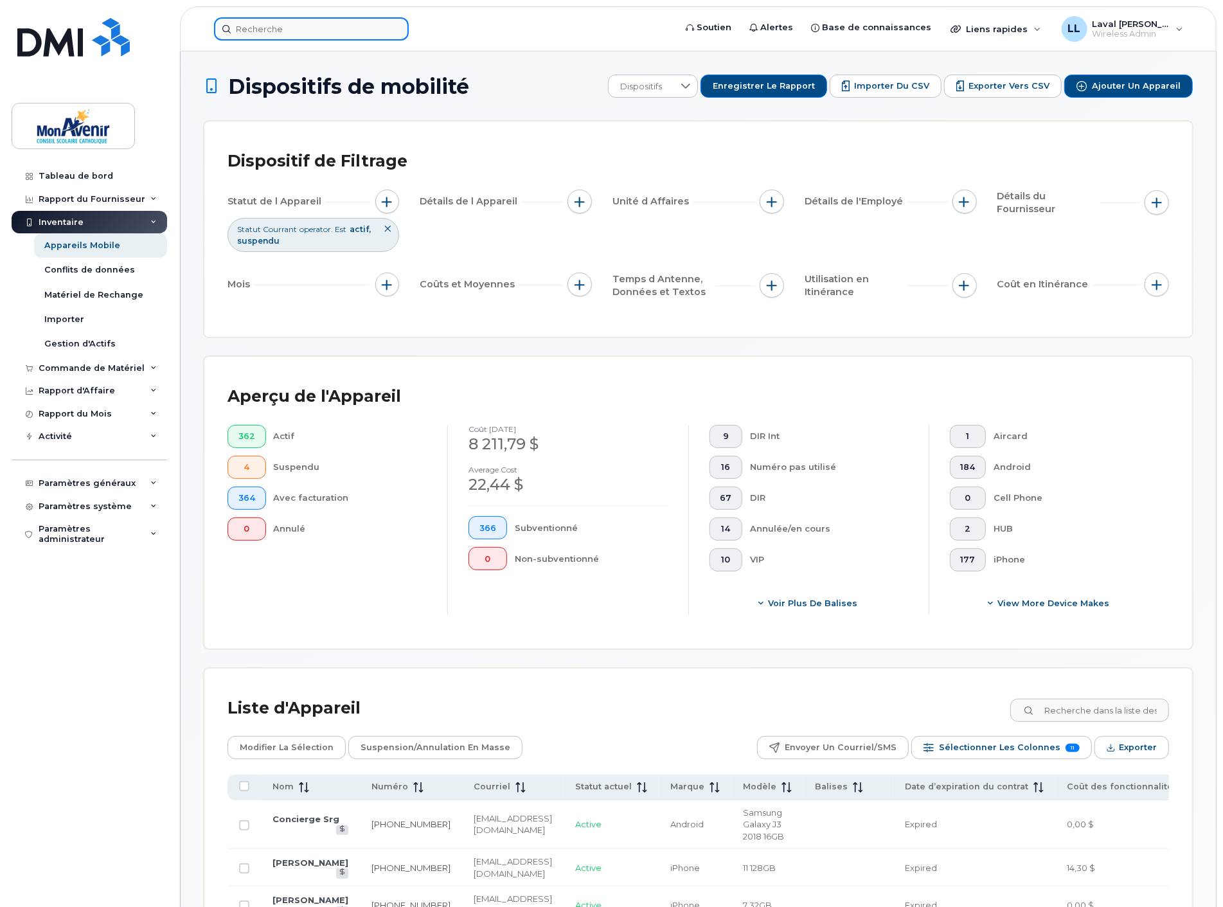
drag, startPoint x: 324, startPoint y: 32, endPoint x: 316, endPoint y: 31, distance: 7.8
click at [323, 31] on input at bounding box center [311, 28] width 195 height 23
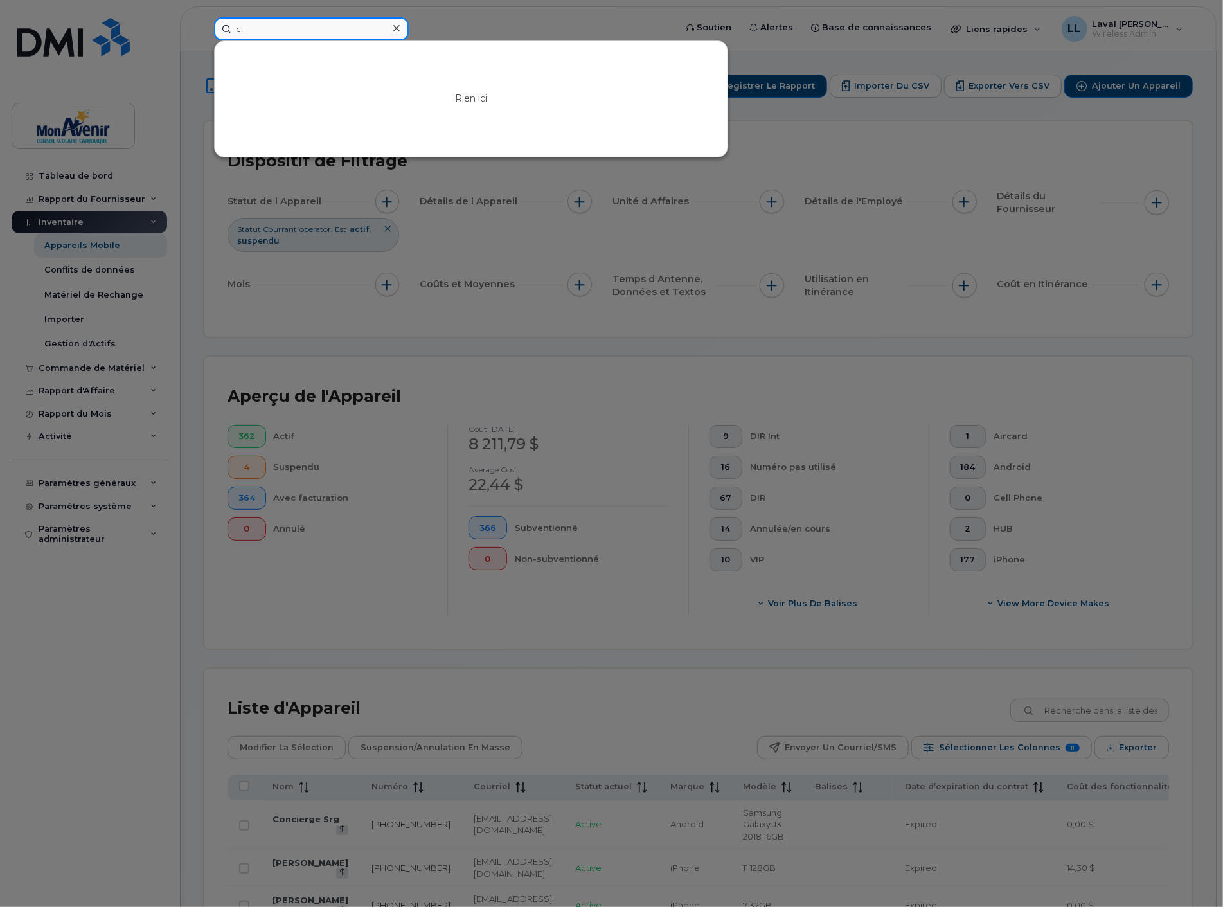
type input "c"
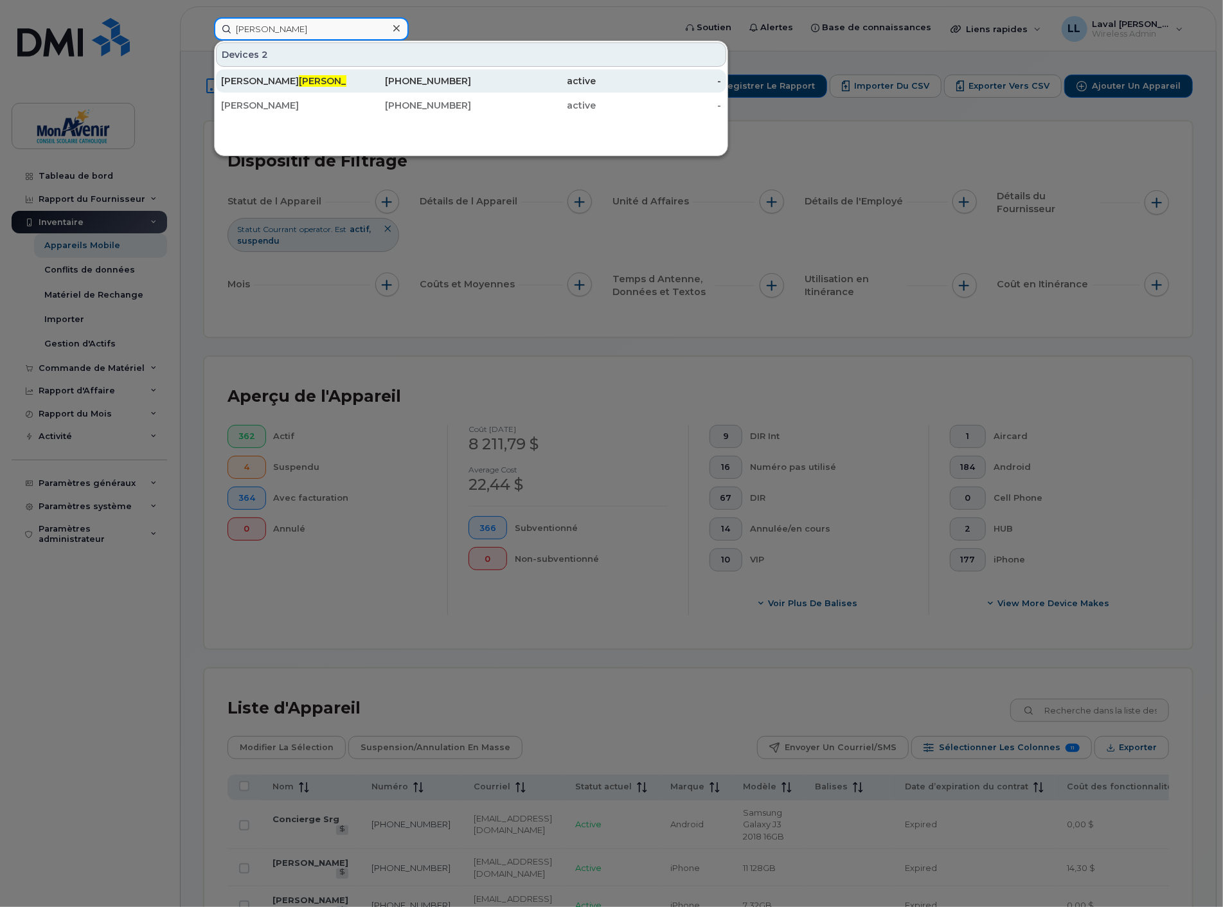
type input "[PERSON_NAME]"
click at [299, 82] on span "[PERSON_NAME]" at bounding box center [338, 81] width 78 height 12
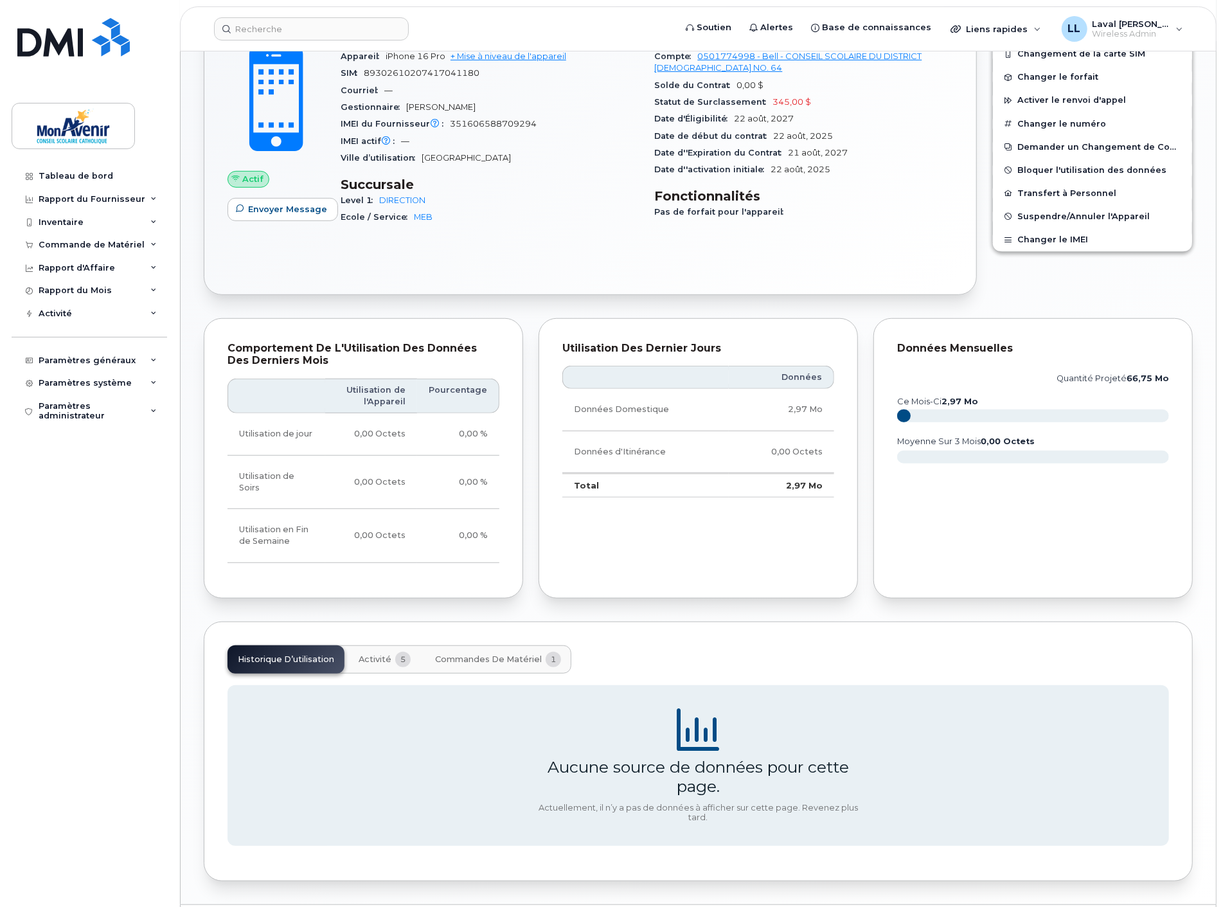
scroll to position [455, 0]
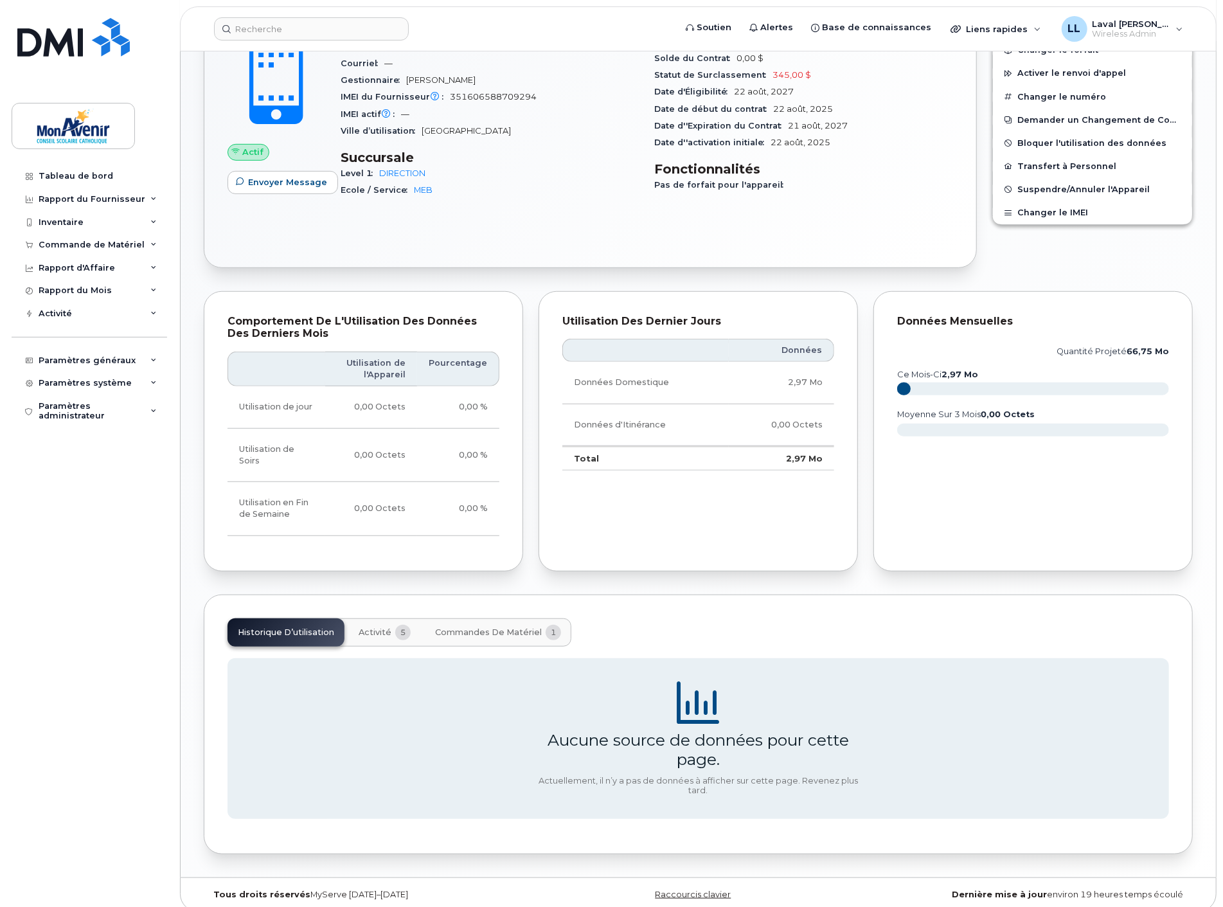
click at [499, 627] on span "Commandes de matériel" at bounding box center [488, 632] width 107 height 10
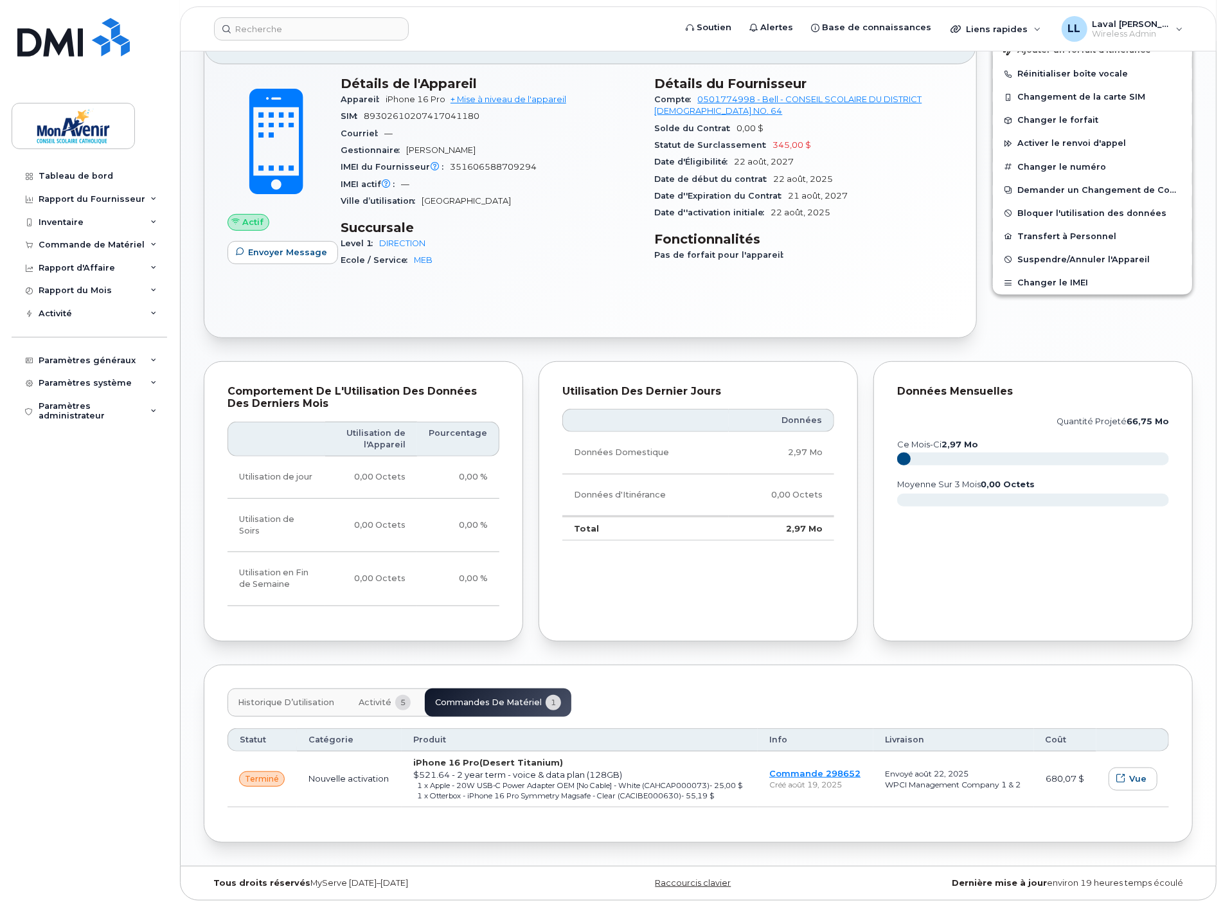
scroll to position [374, 0]
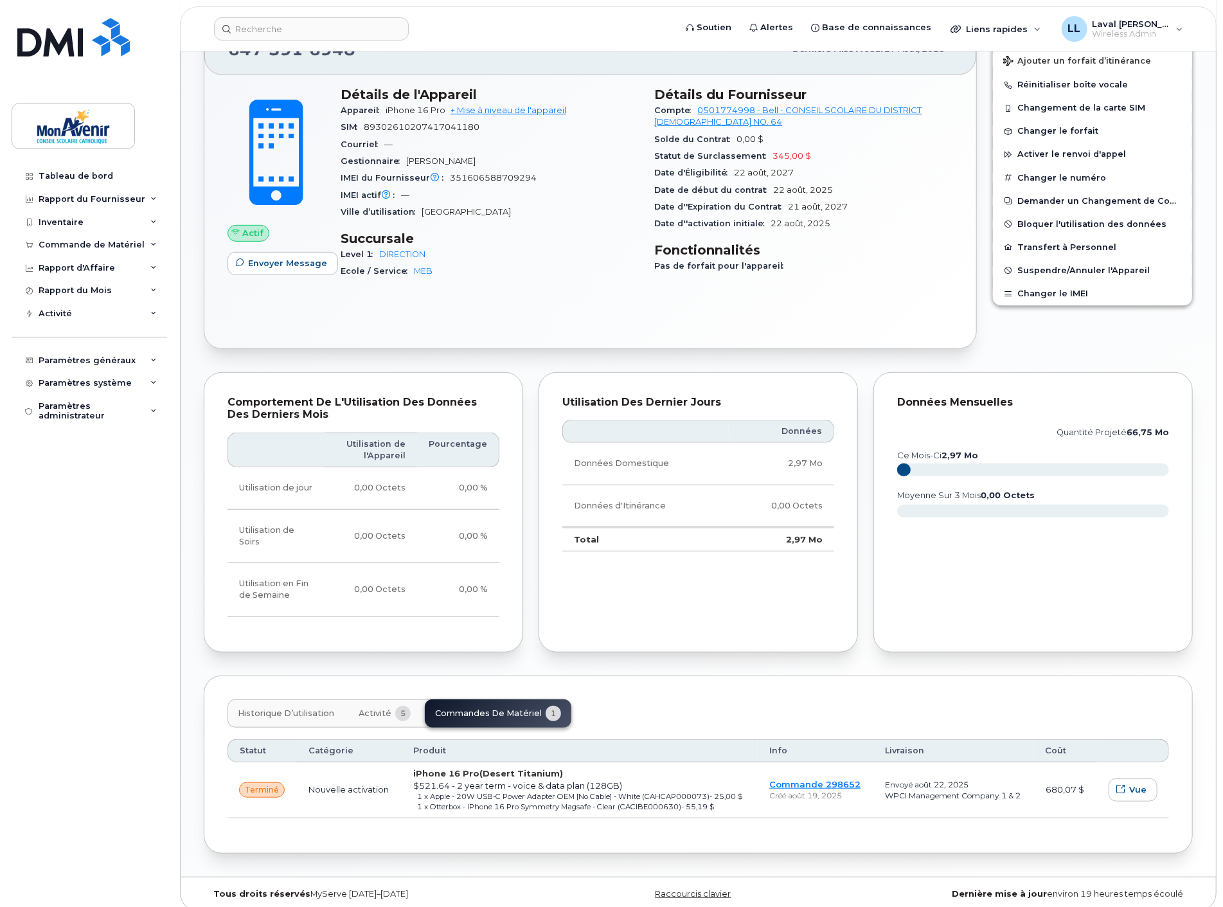
click at [370, 708] on span "Activité" at bounding box center [375, 713] width 33 height 10
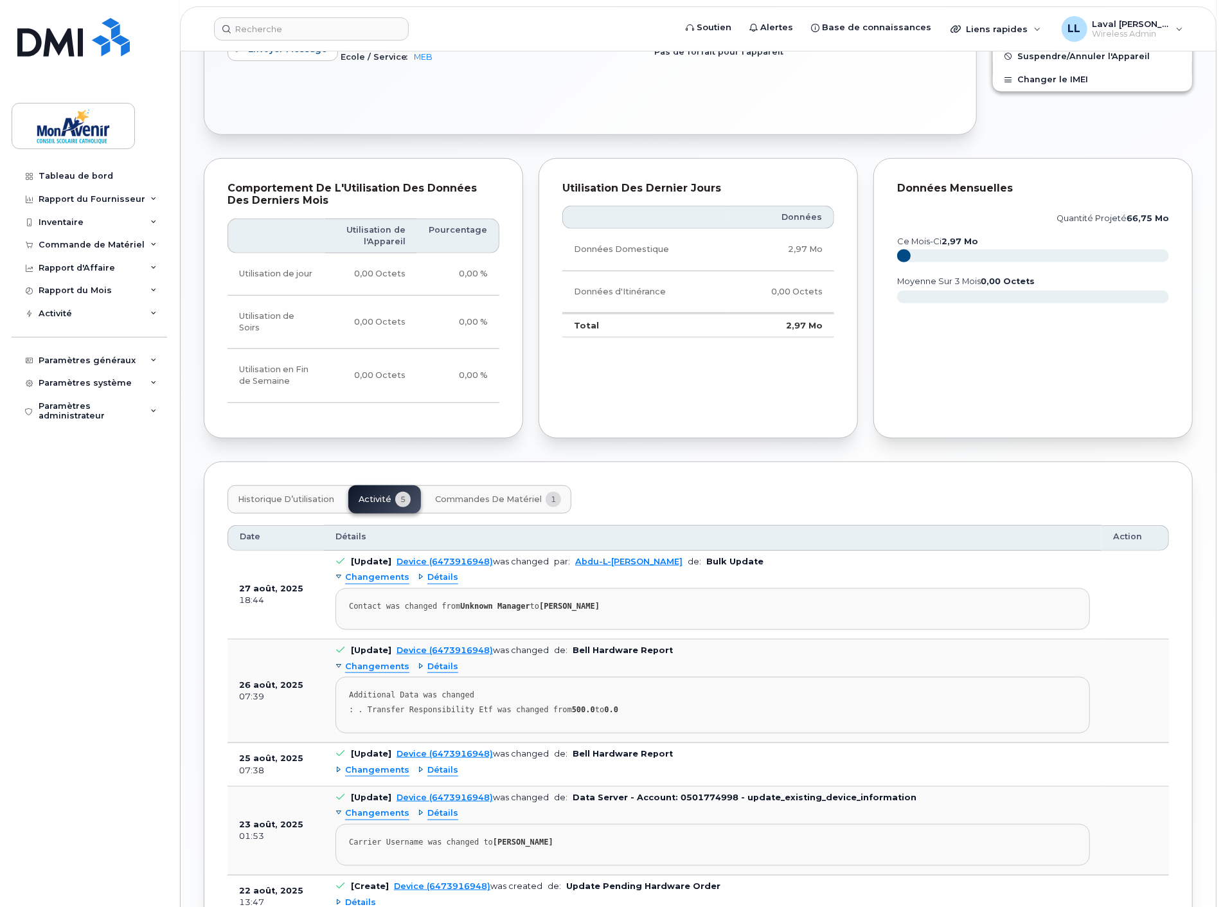
scroll to position [659, 0]
